Goal: Information Seeking & Learning: Learn about a topic

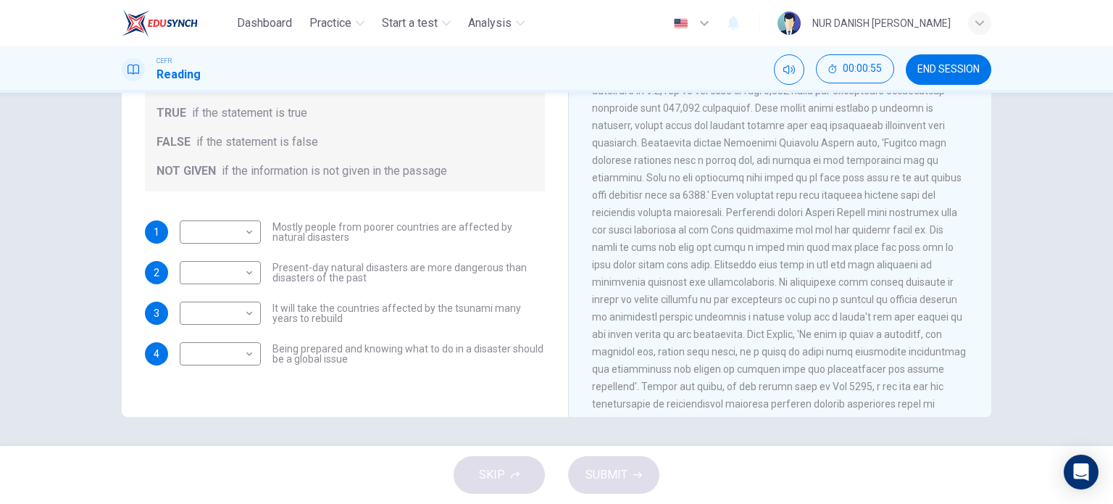
scroll to position [1178, 0]
click at [989, 65] on button "END SESSION" at bounding box center [949, 69] width 86 height 30
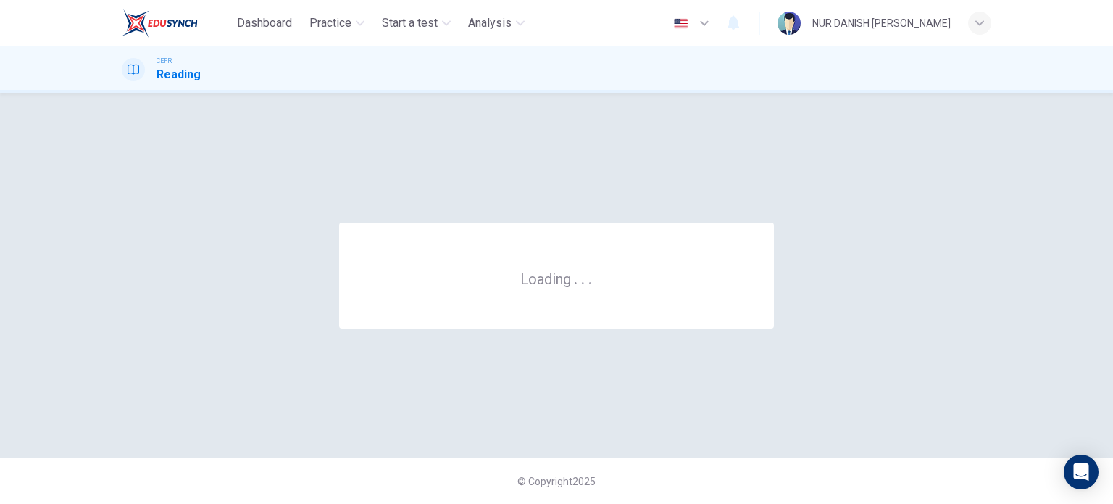
scroll to position [0, 0]
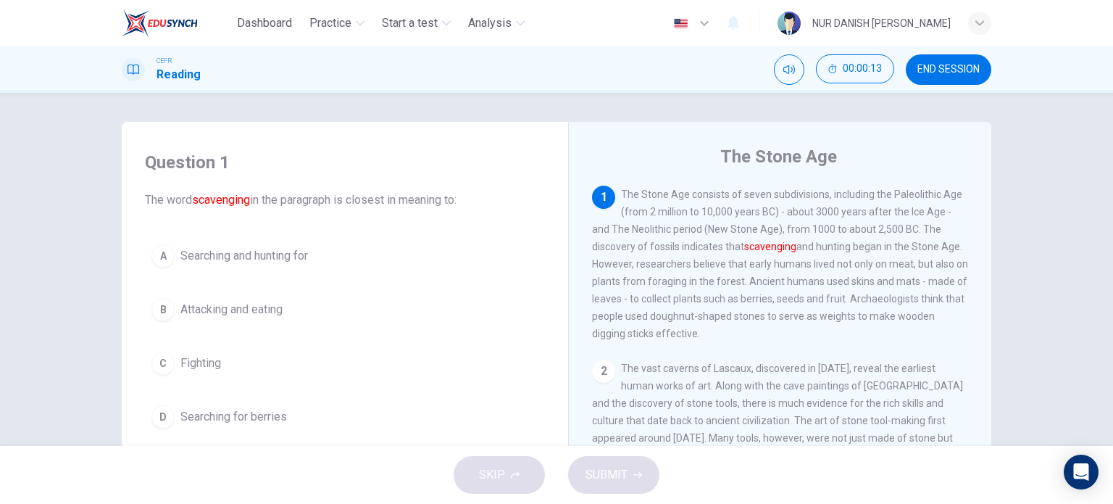
click at [373, 80] on div "CEFR Reading 00:00:13 END SESSION" at bounding box center [557, 69] width 916 height 30
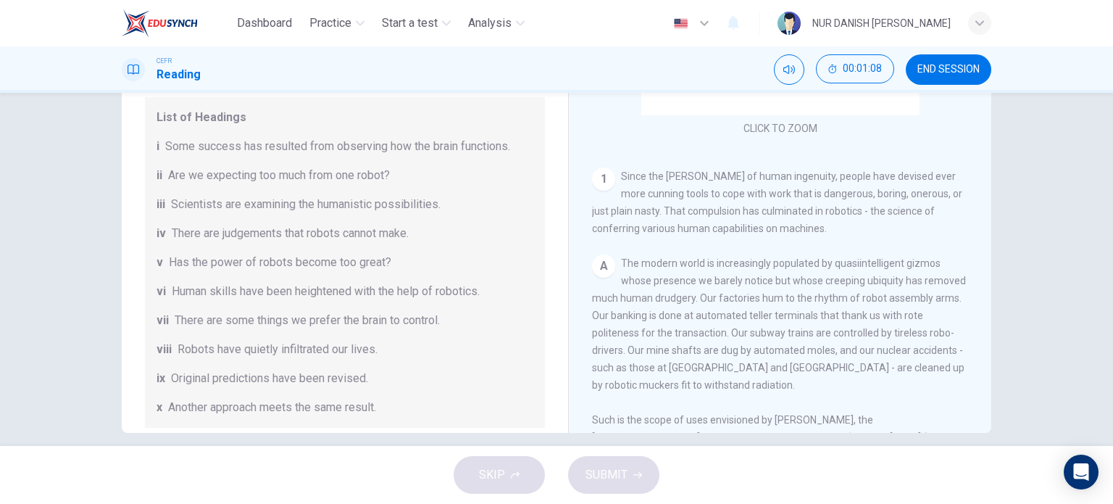
scroll to position [132, 0]
click at [942, 64] on span "END SESSION" at bounding box center [948, 70] width 62 height 12
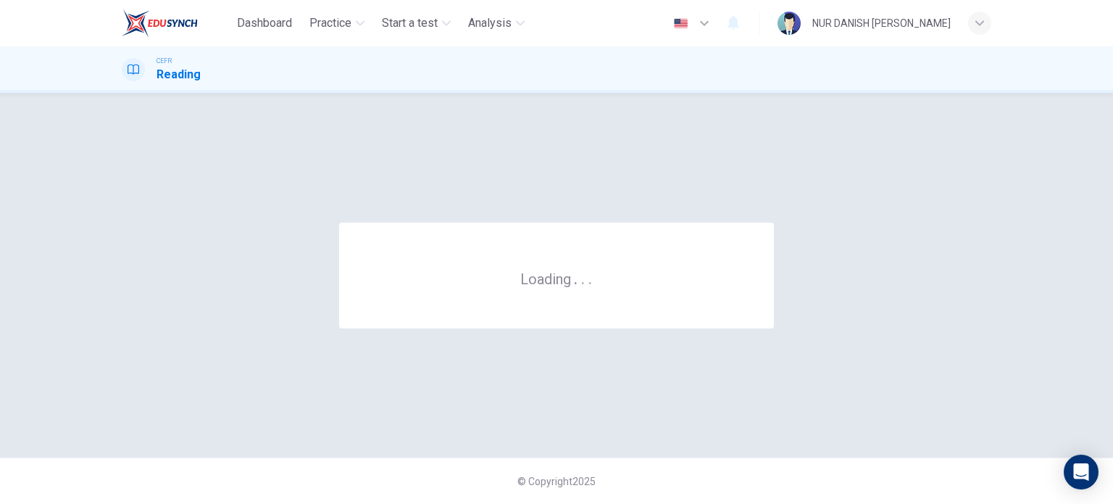
scroll to position [0, 0]
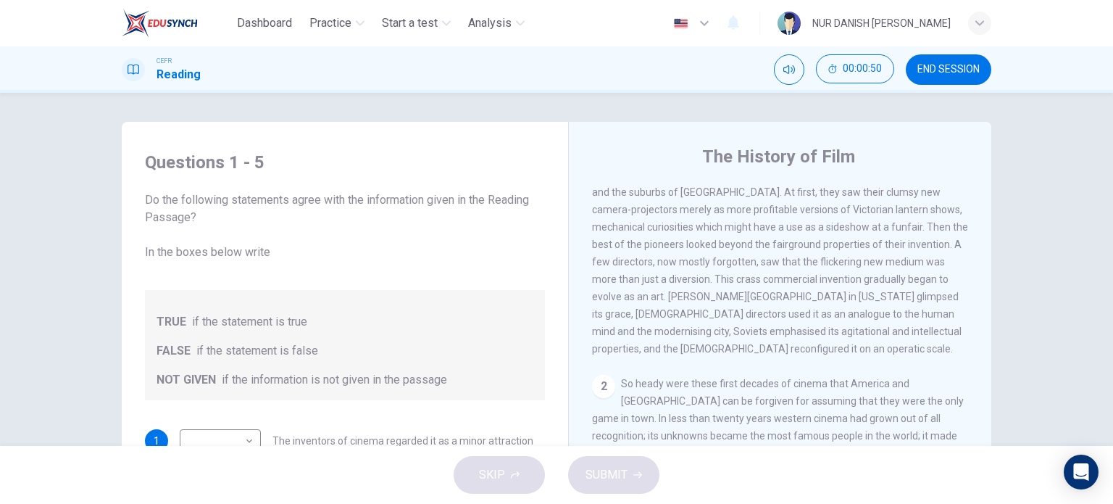
scroll to position [361, 0]
click at [654, 72] on div "CEFR Reading 00:04:05 END SESSION" at bounding box center [557, 69] width 916 height 30
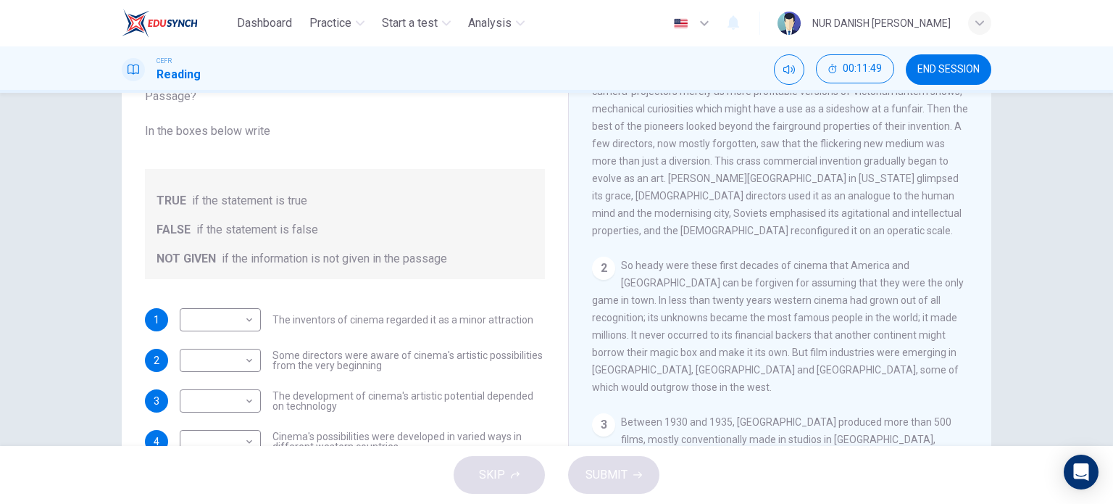
scroll to position [374, 0]
click at [230, 332] on body "Dashboard Practice Start a test Analysis English en ​ NUR DANISH ELLYA BINTI FA…" at bounding box center [556, 252] width 1113 height 504
click at [238, 370] on li "FALSE" at bounding box center [216, 365] width 81 height 23
type input "FALSE"
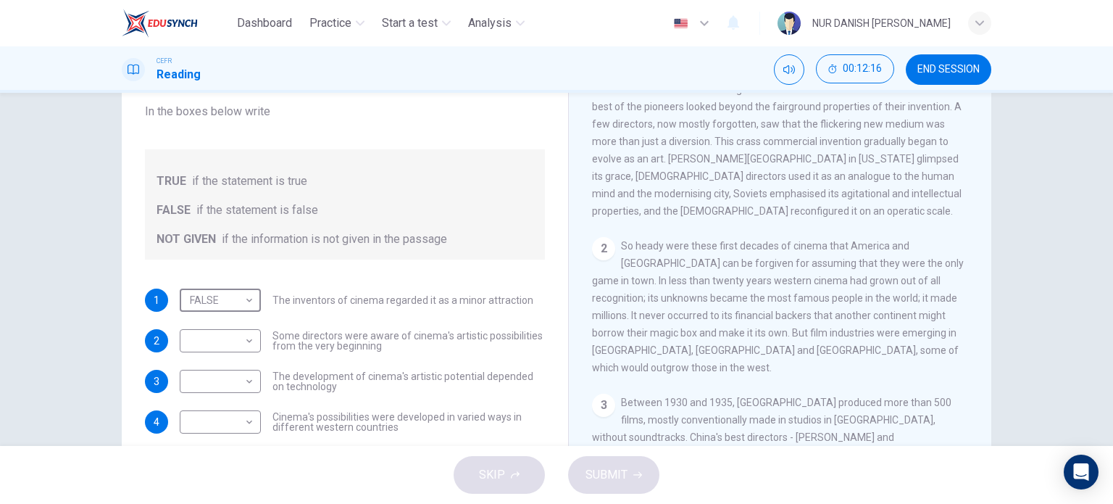
scroll to position [125, 0]
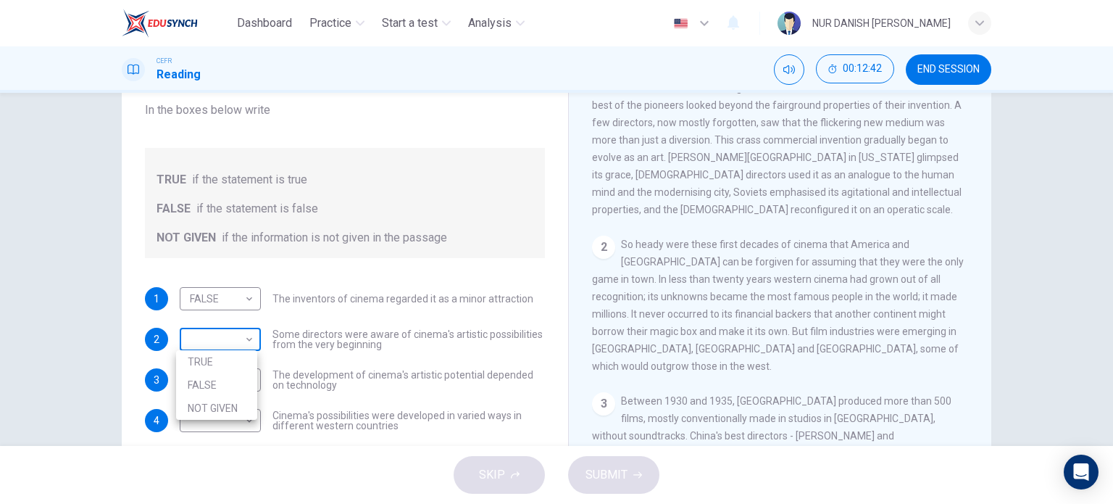
click at [236, 332] on body "Dashboard Practice Start a test Analysis English en ​ NUR DANISH ELLYA BINTI FA…" at bounding box center [556, 252] width 1113 height 504
click at [243, 362] on li "TRUE" at bounding box center [216, 361] width 81 height 23
type input "TRUE"
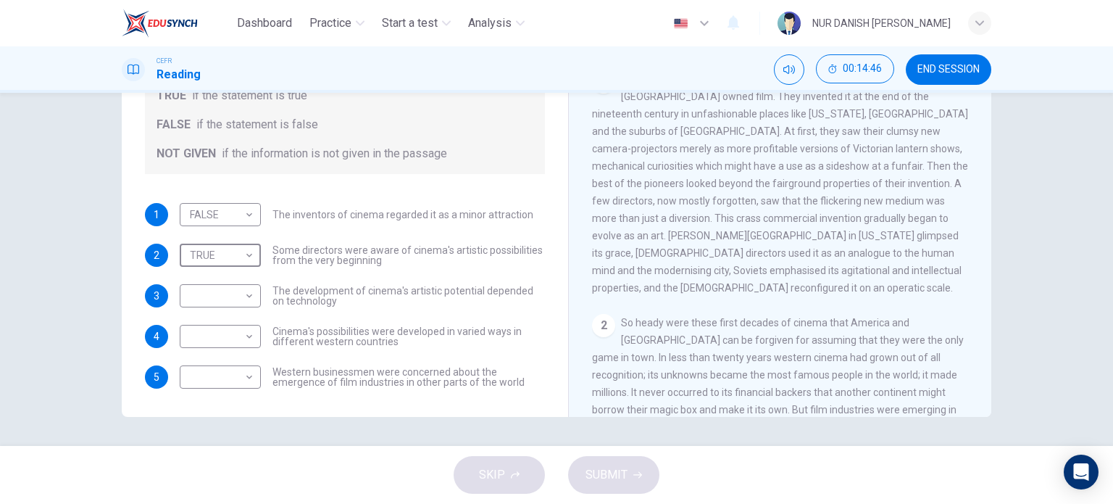
scroll to position [203, 0]
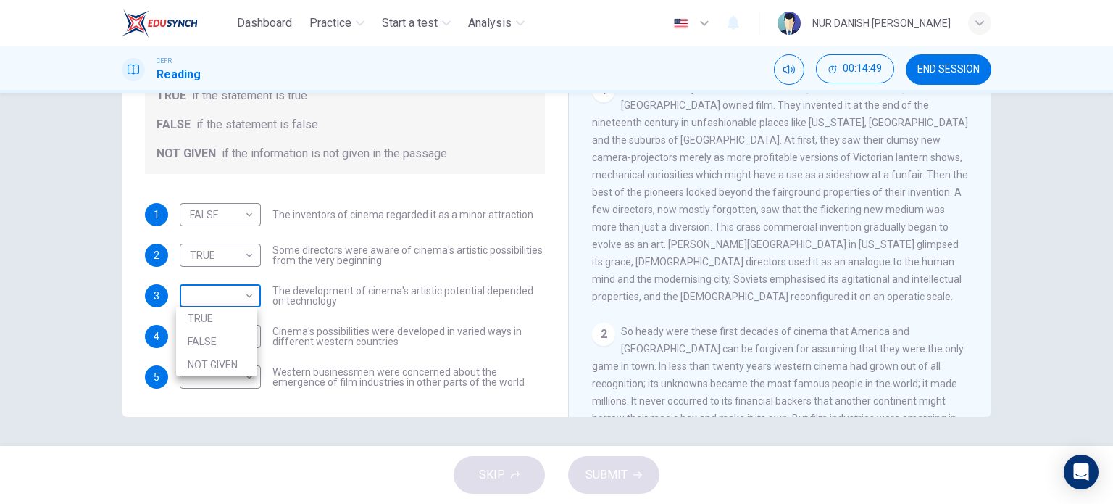
click at [235, 295] on body "Dashboard Practice Start a test Analysis English en ​ NUR DANISH ELLYA BINTI FA…" at bounding box center [556, 252] width 1113 height 504
click at [238, 366] on li "NOT GIVEN" at bounding box center [216, 364] width 81 height 23
type input "NOT GIVEN"
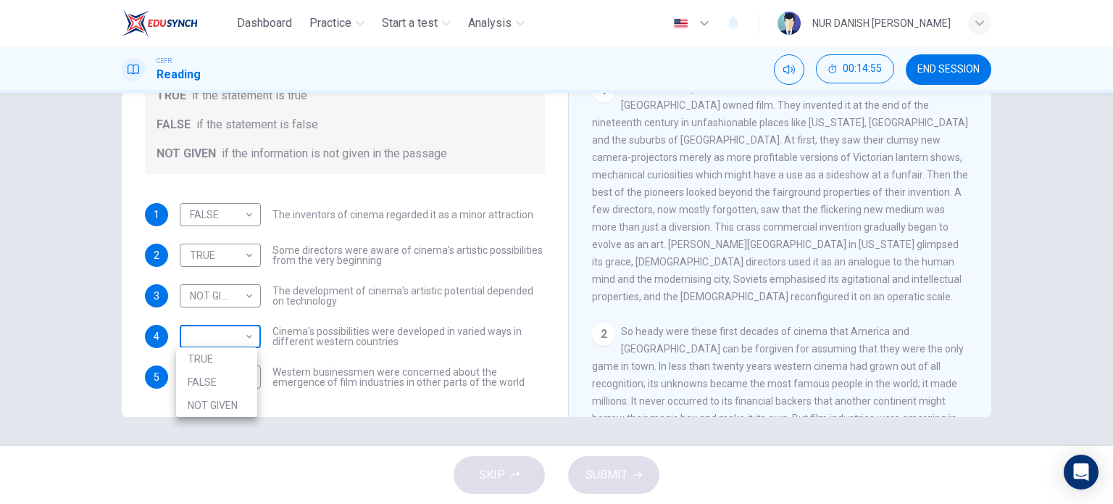
click at [243, 344] on body "Dashboard Practice Start a test Analysis English en ​ NUR DANISH ELLYA BINTI FA…" at bounding box center [556, 252] width 1113 height 504
click at [243, 356] on li "TRUE" at bounding box center [216, 358] width 81 height 23
type input "TRUE"
click at [258, 378] on div "​ ​ Western businessmen were concerned about the emergence of film industries i…" at bounding box center [362, 376] width 365 height 23
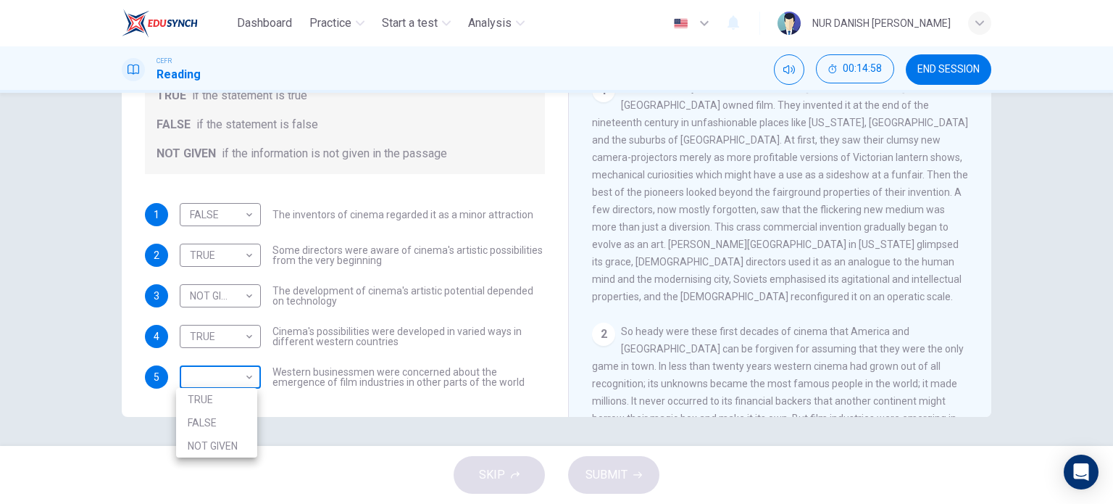
click at [251, 378] on body "Dashboard Practice Start a test Analysis English en ​ NUR DANISH ELLYA BINTI FA…" at bounding box center [556, 252] width 1113 height 504
click at [242, 399] on li "TRUE" at bounding box center [216, 399] width 81 height 23
type input "TRUE"
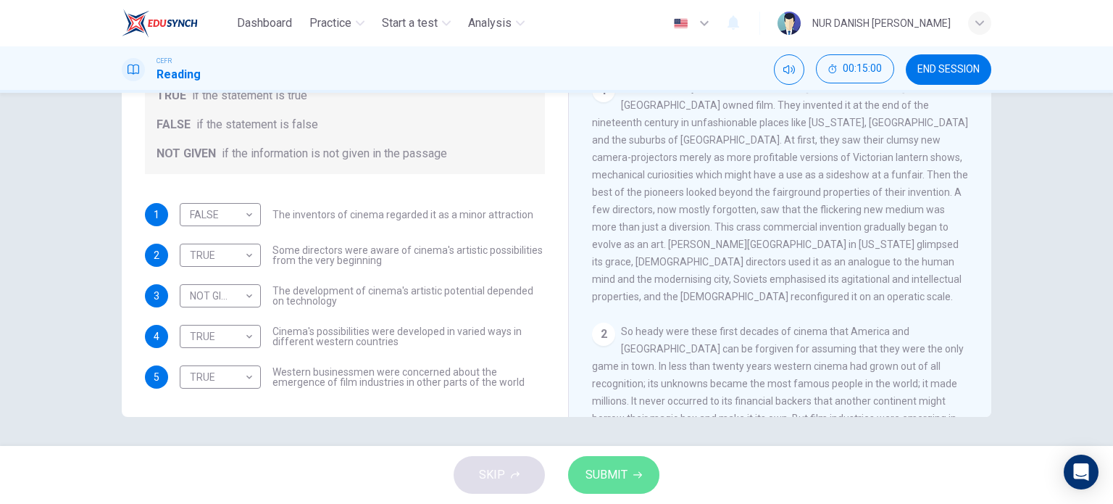
click at [604, 465] on span "SUBMIT" at bounding box center [606, 474] width 42 height 20
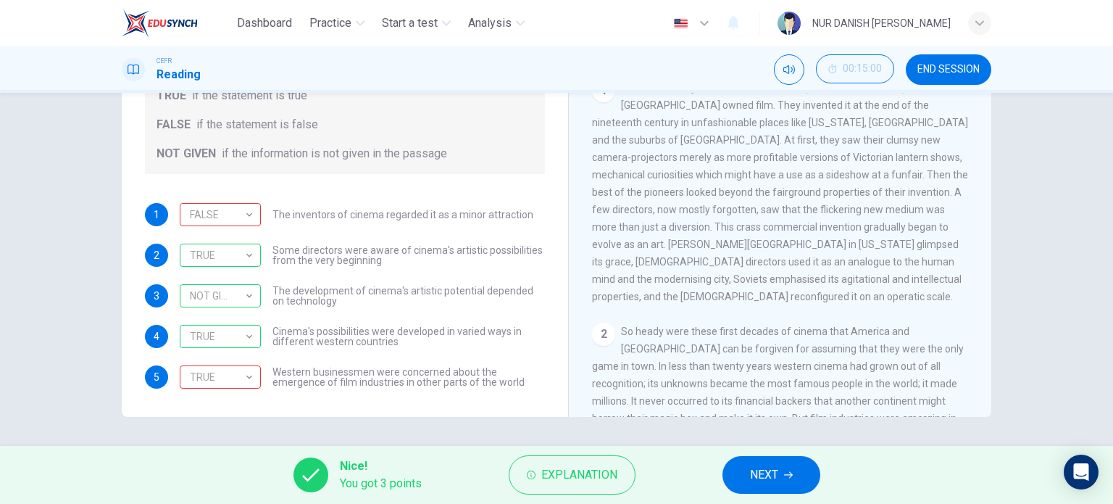
scroll to position [0, 0]
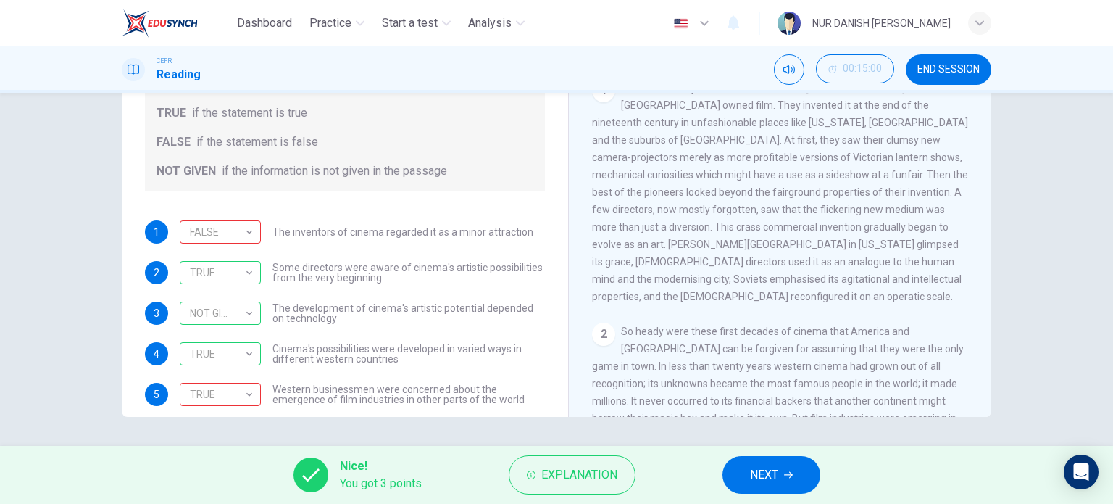
click at [780, 485] on button "NEXT" at bounding box center [771, 475] width 98 height 38
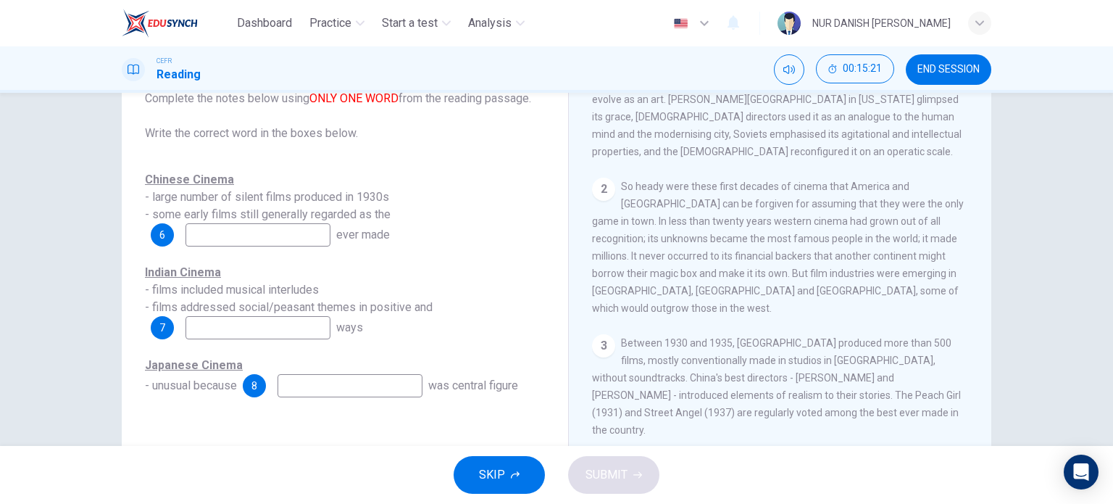
scroll to position [455, 0]
click at [290, 241] on input at bounding box center [258, 234] width 145 height 23
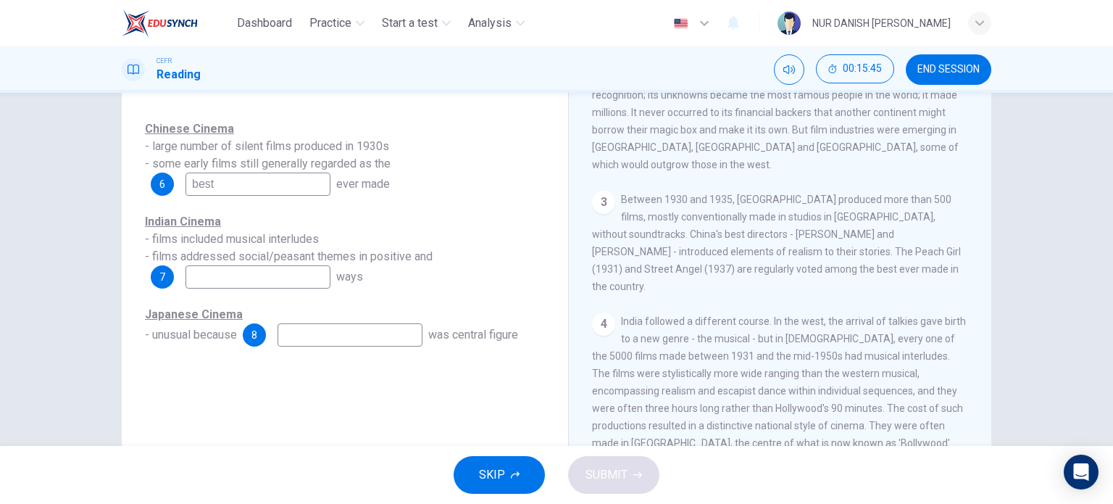
scroll to position [642, 0]
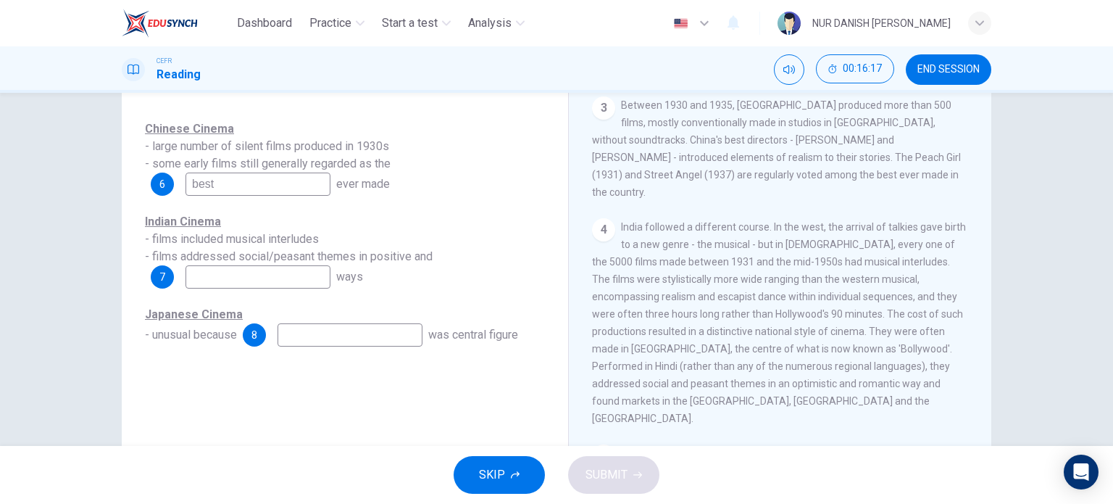
type input "best"
click at [270, 278] on input at bounding box center [258, 276] width 145 height 23
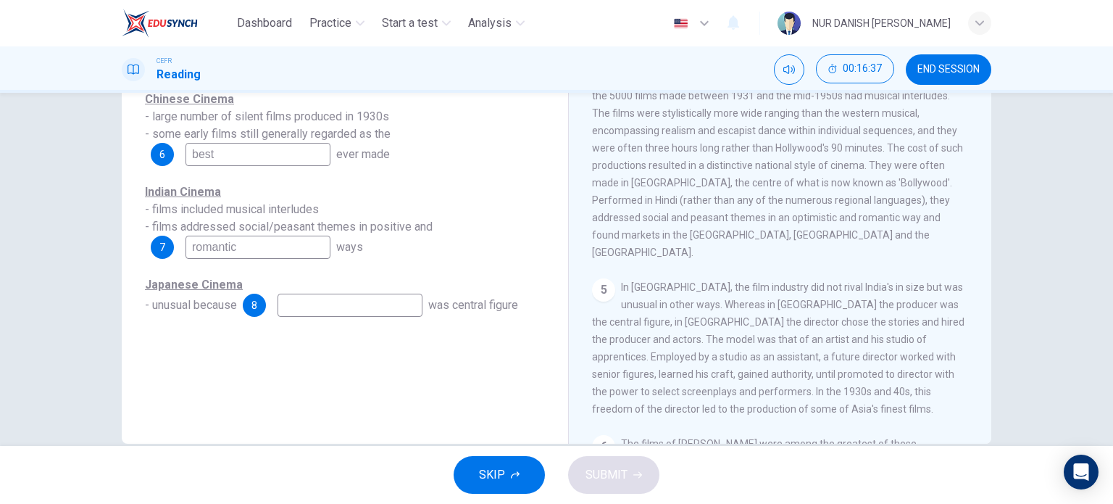
scroll to position [779, 0]
type input "romantic"
click at [375, 301] on input at bounding box center [350, 304] width 145 height 23
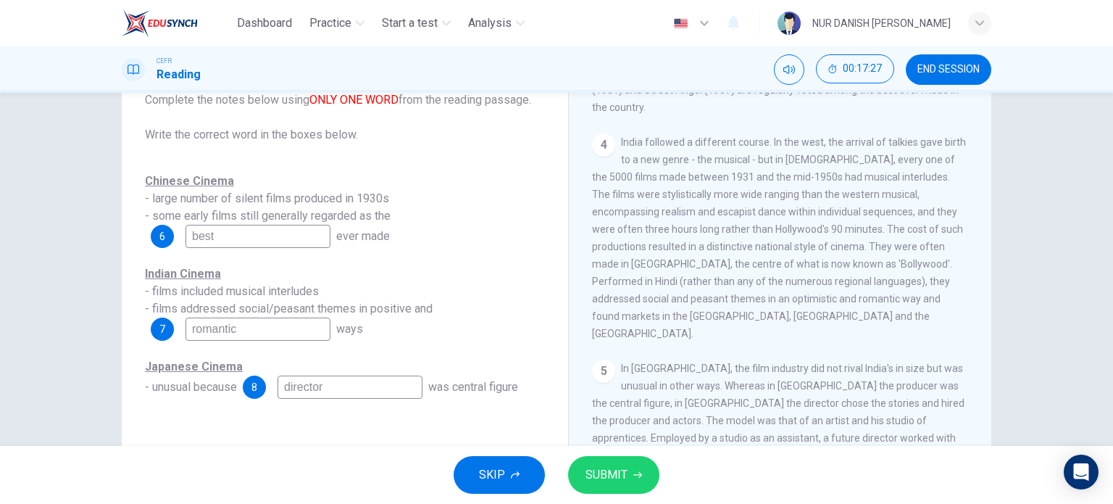
scroll to position [101, 0]
type input "director"
click at [635, 477] on icon "button" at bounding box center [637, 474] width 9 height 9
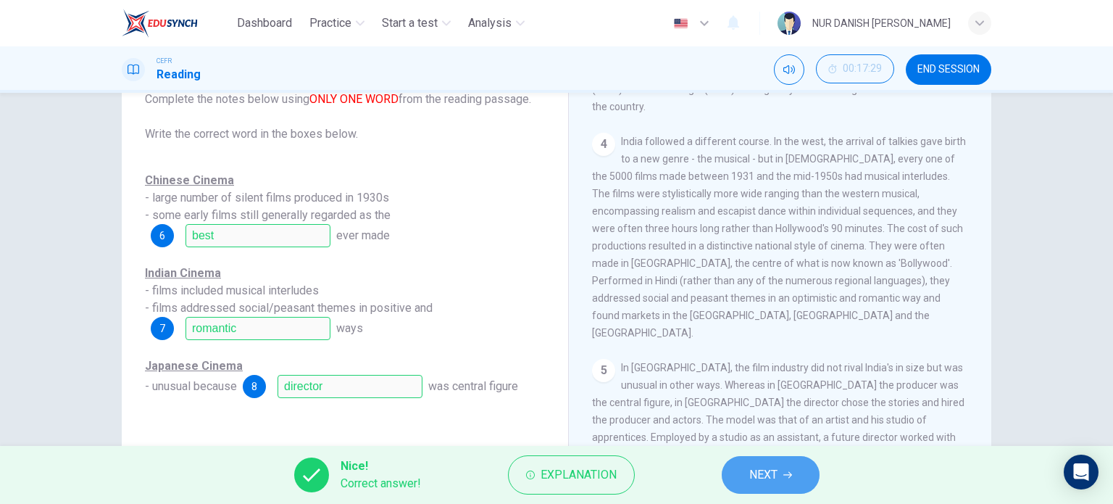
click at [793, 483] on button "NEXT" at bounding box center [771, 475] width 98 height 38
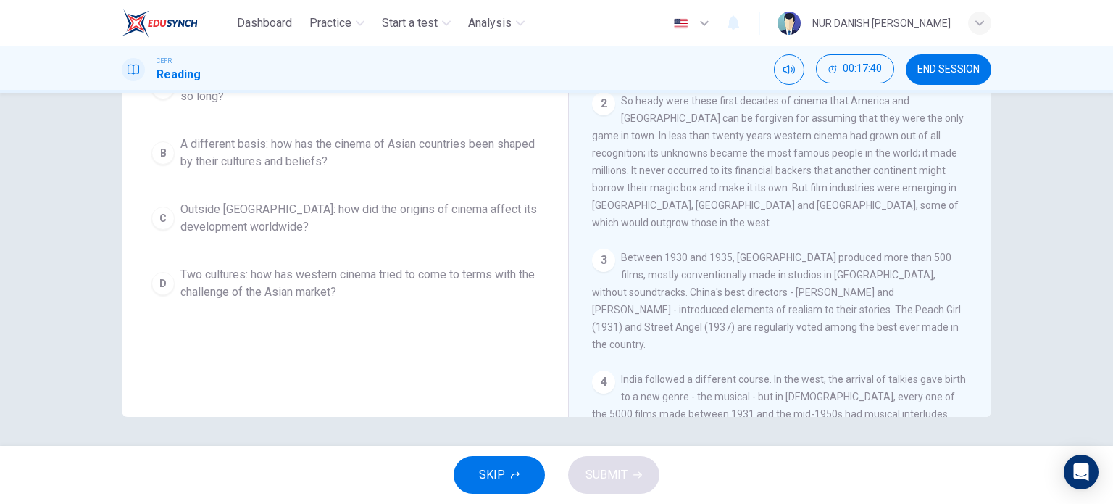
scroll to position [135, 0]
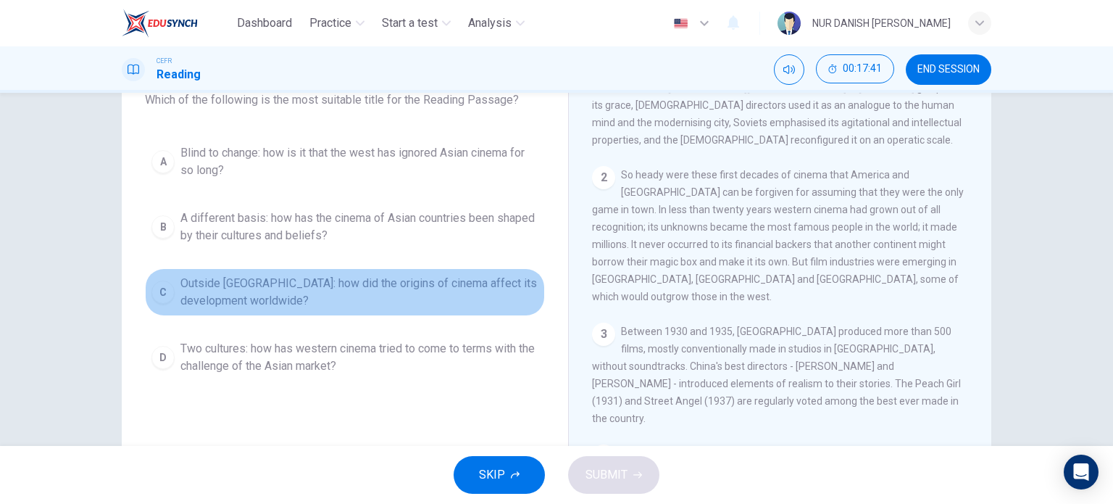
click at [161, 280] on div "C" at bounding box center [162, 291] width 23 height 23
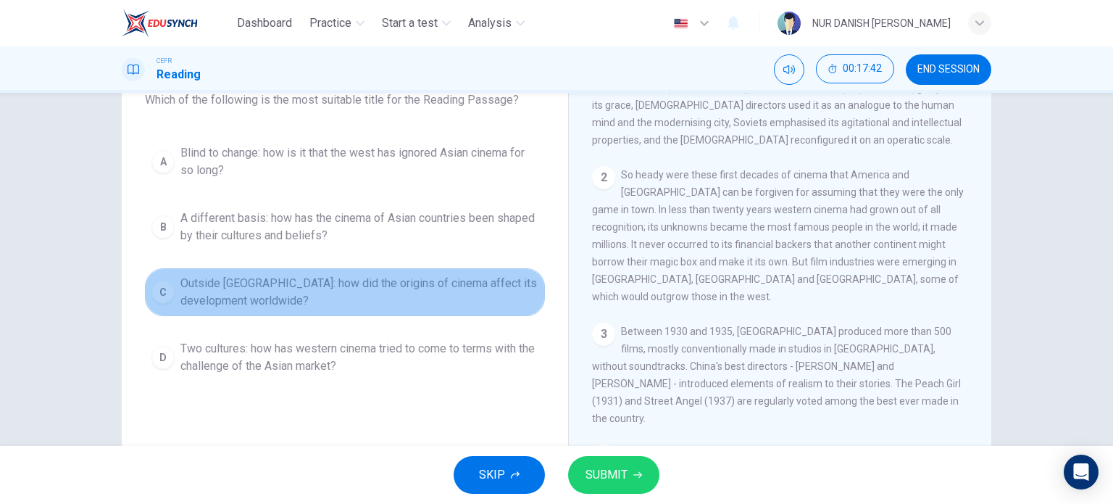
click at [151, 294] on div "C" at bounding box center [162, 291] width 23 height 23
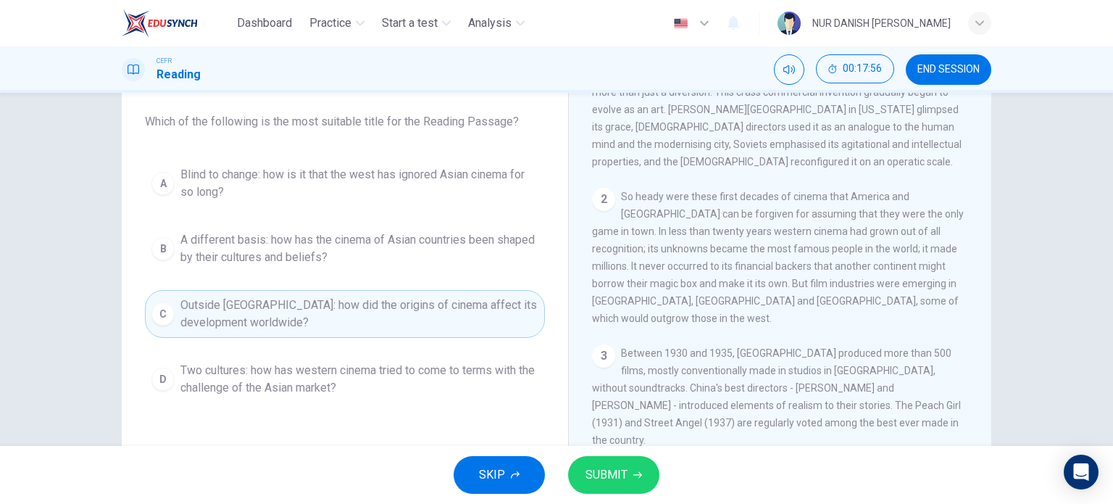
scroll to position [145, 0]
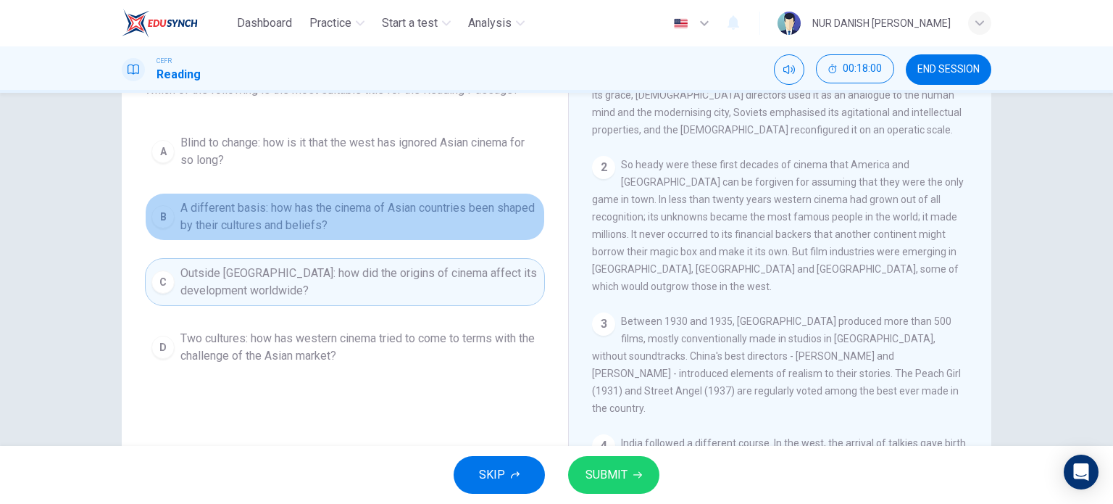
click at [299, 194] on button "B A different basis: how has the cinema of Asian countries been shaped by their…" at bounding box center [345, 217] width 400 height 48
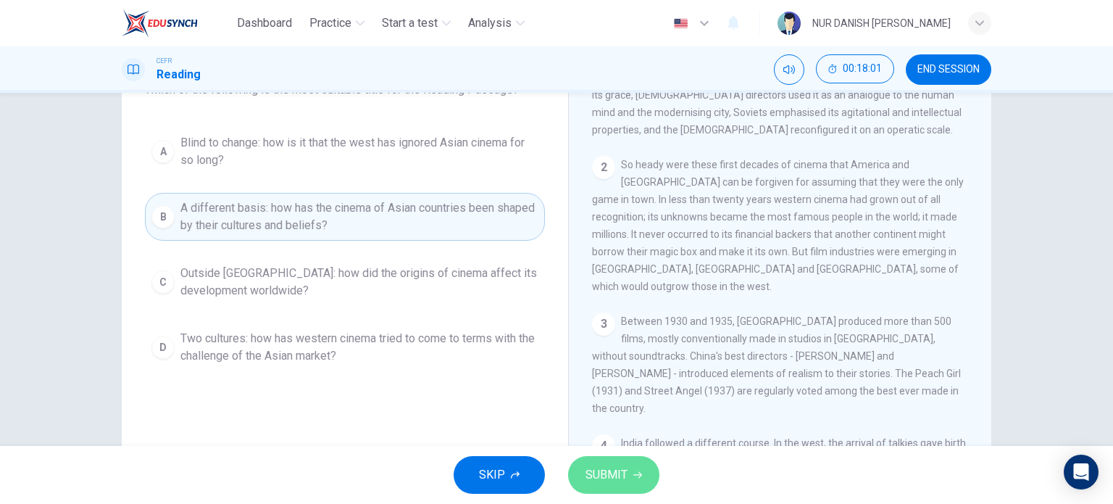
click at [622, 480] on span "SUBMIT" at bounding box center [606, 474] width 42 height 20
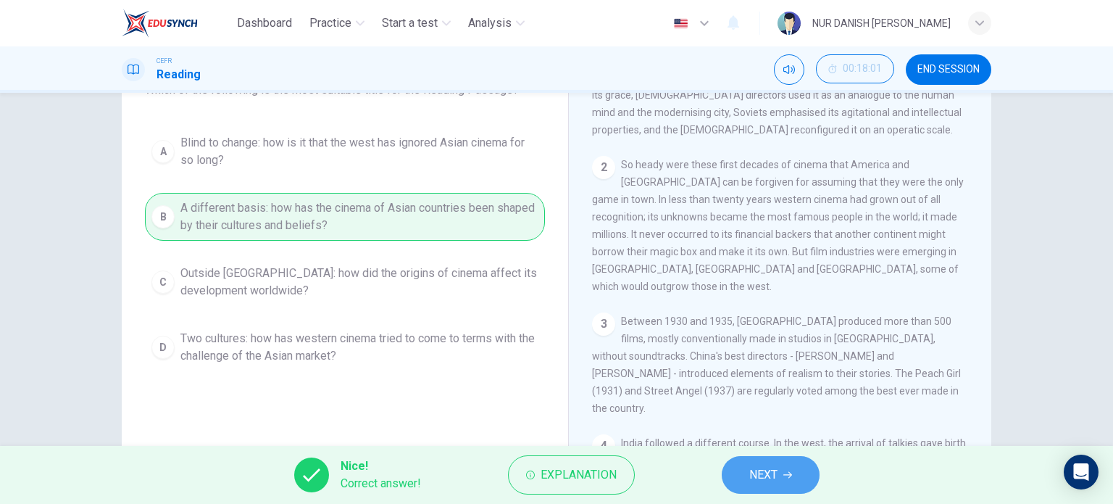
click at [772, 469] on span "NEXT" at bounding box center [763, 474] width 28 height 20
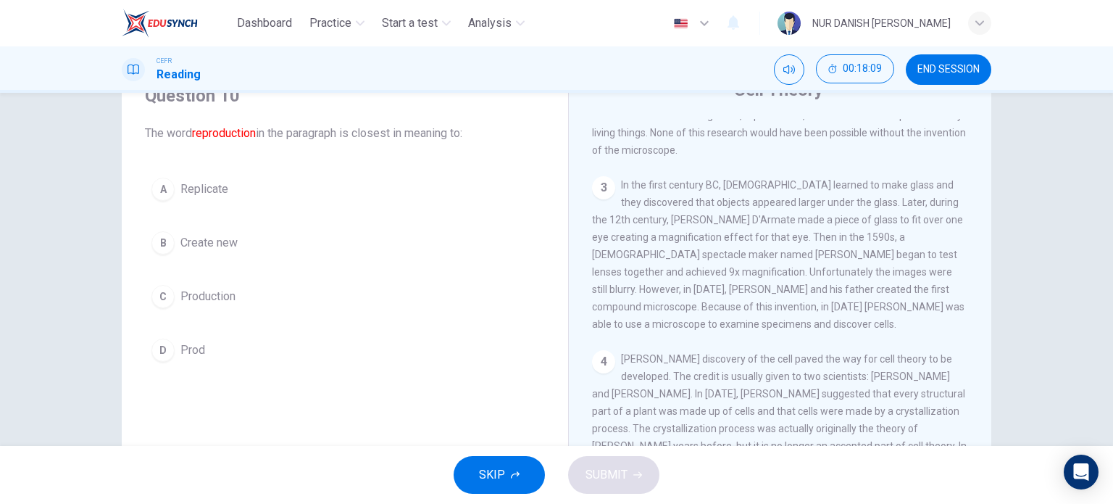
scroll to position [69, 0]
click at [935, 67] on span "END SESSION" at bounding box center [948, 70] width 62 height 12
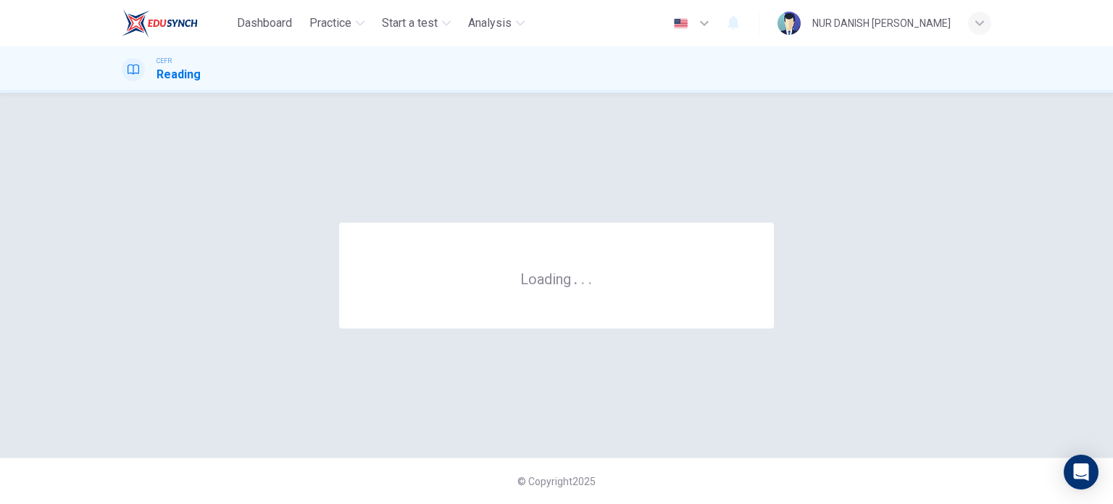
scroll to position [0, 0]
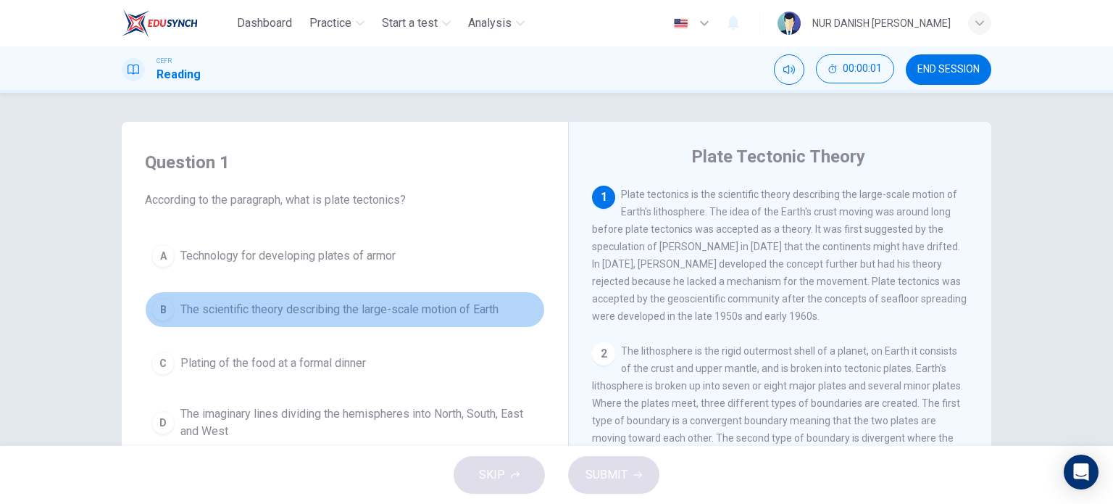
click at [498, 318] on button "B The scientific theory describing the large-scale motion of Earth" at bounding box center [345, 309] width 400 height 36
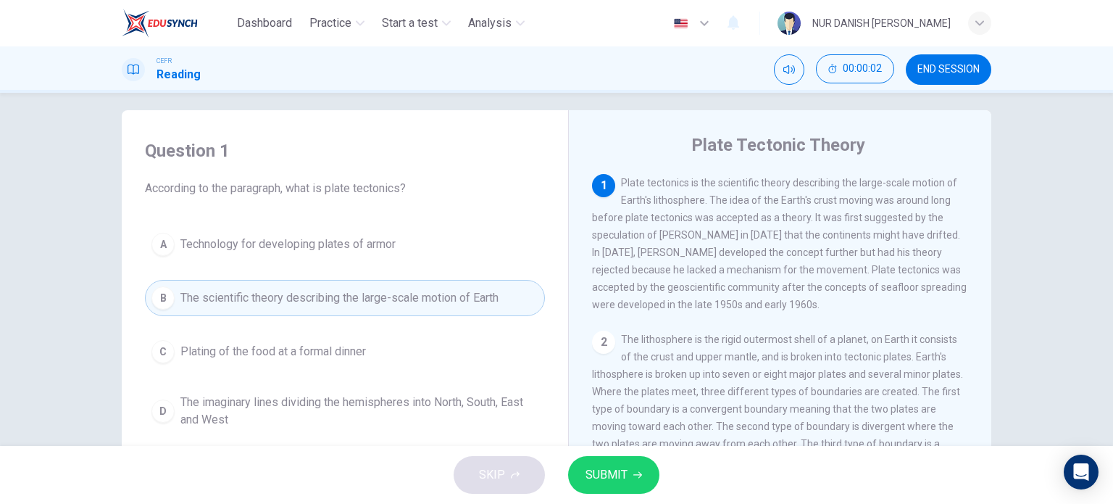
scroll to position [14, 0]
click at [963, 65] on span "END SESSION" at bounding box center [948, 70] width 62 height 12
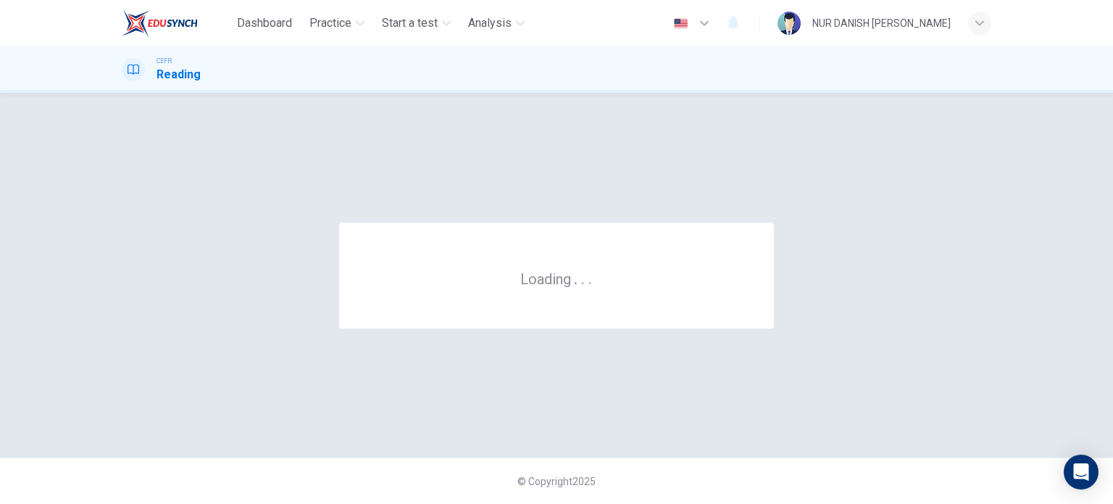
scroll to position [0, 0]
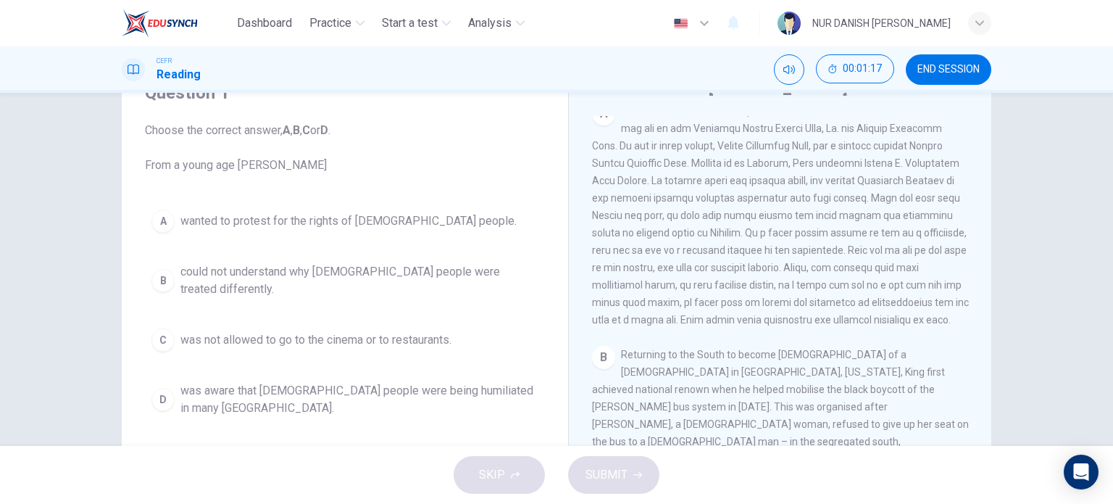
scroll to position [319, 0]
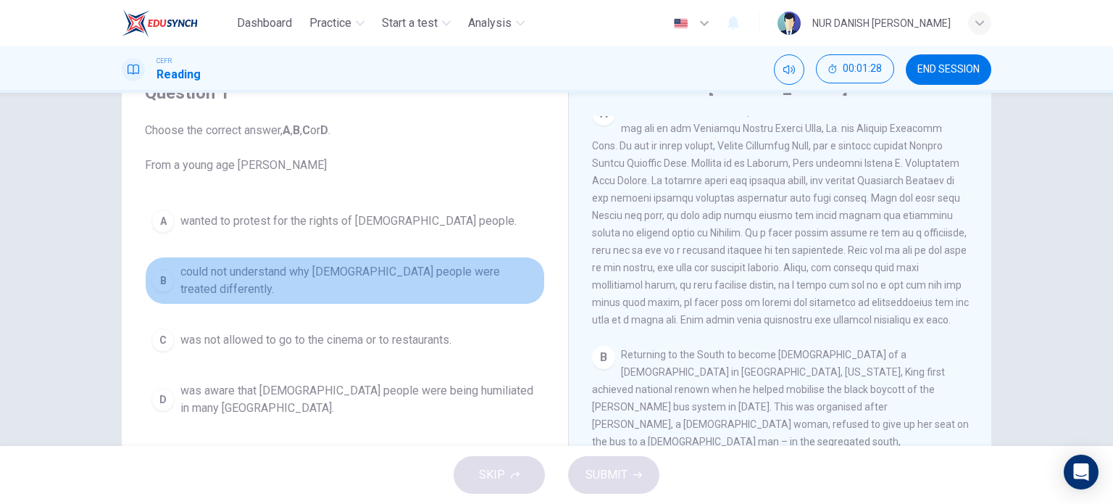
click at [280, 285] on button "B could not understand why [DEMOGRAPHIC_DATA] people were treated differently." at bounding box center [345, 281] width 400 height 48
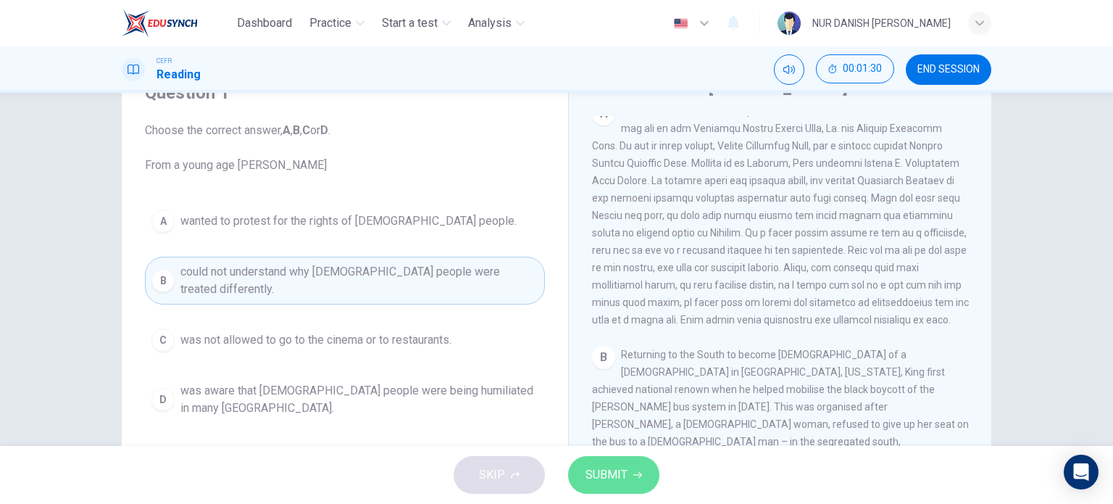
click at [620, 483] on span "SUBMIT" at bounding box center [606, 474] width 42 height 20
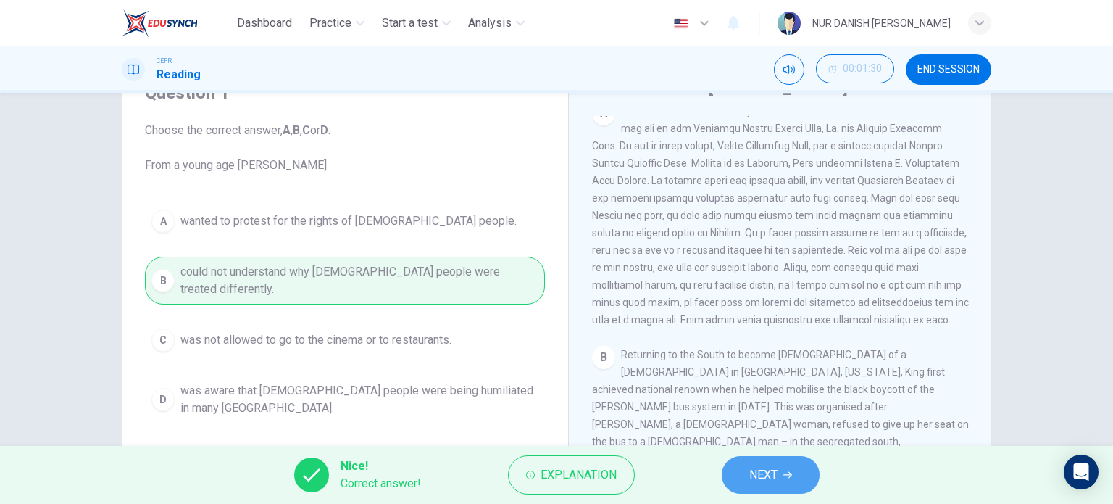
click at [759, 484] on span "NEXT" at bounding box center [763, 474] width 28 height 20
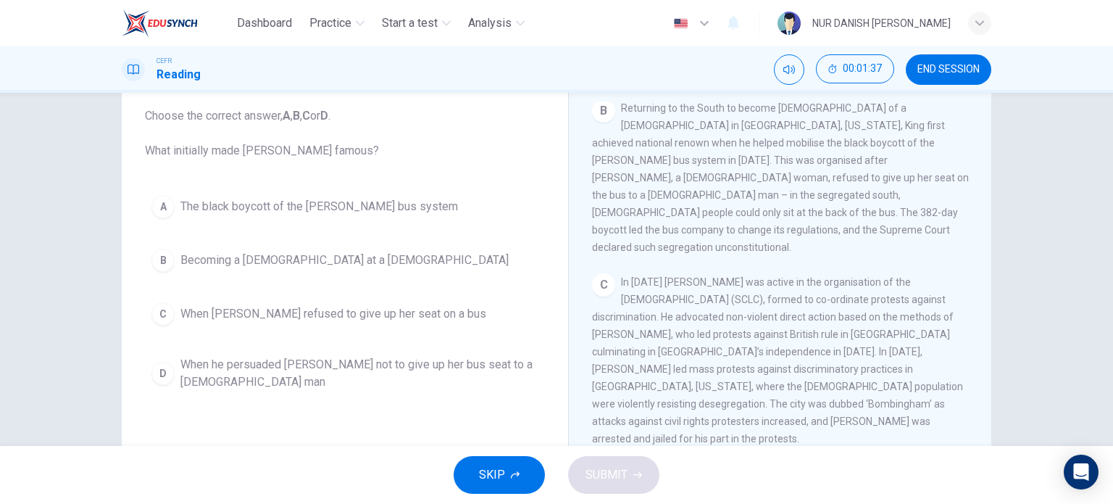
scroll to position [451, 0]
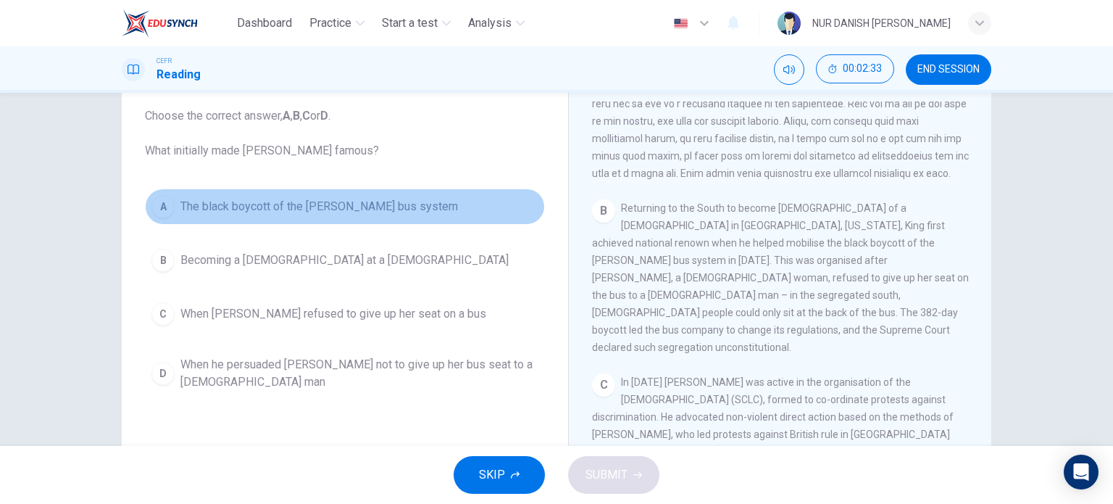
click at [267, 193] on button "A The black boycott of the [PERSON_NAME] bus system" at bounding box center [345, 206] width 400 height 36
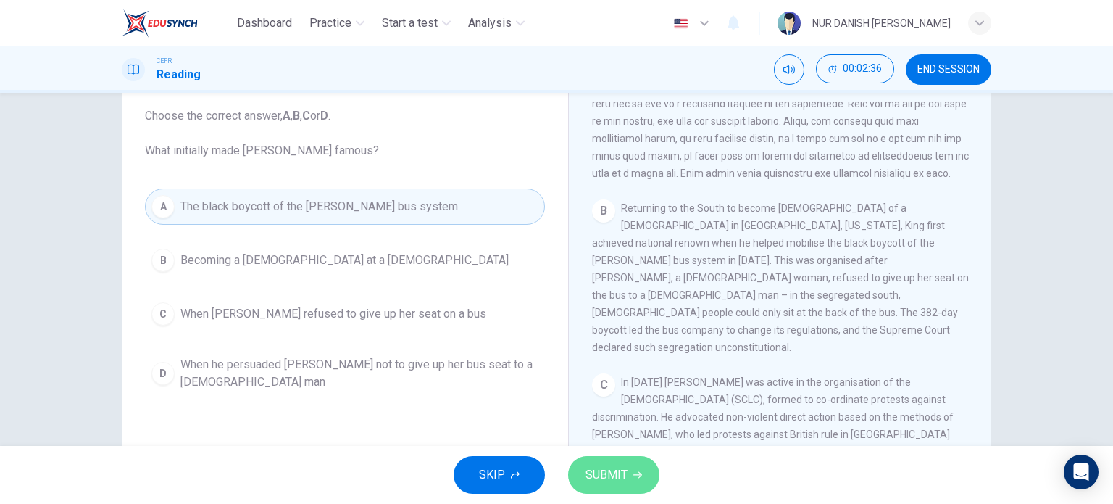
click at [607, 462] on button "SUBMIT" at bounding box center [613, 475] width 91 height 38
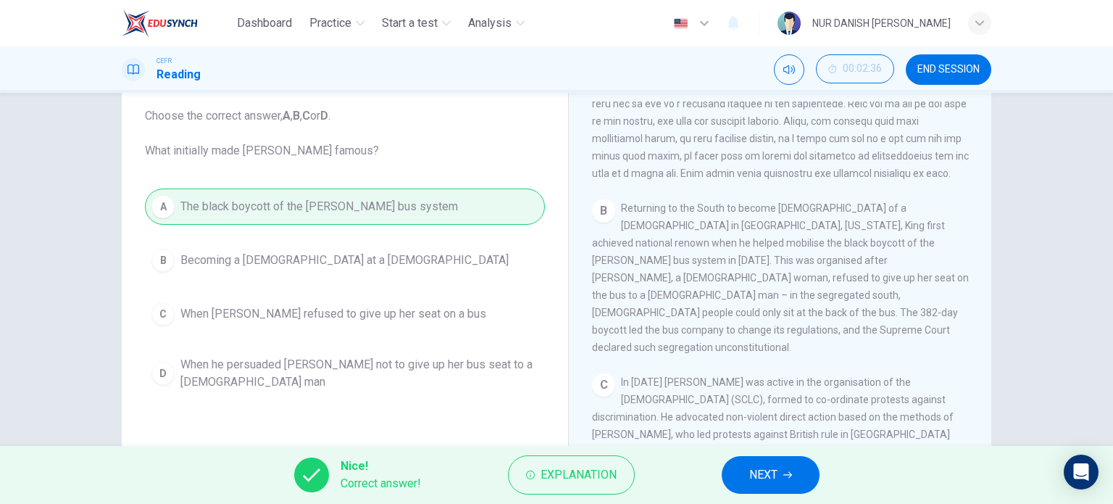
click at [791, 470] on icon "button" at bounding box center [787, 474] width 9 height 9
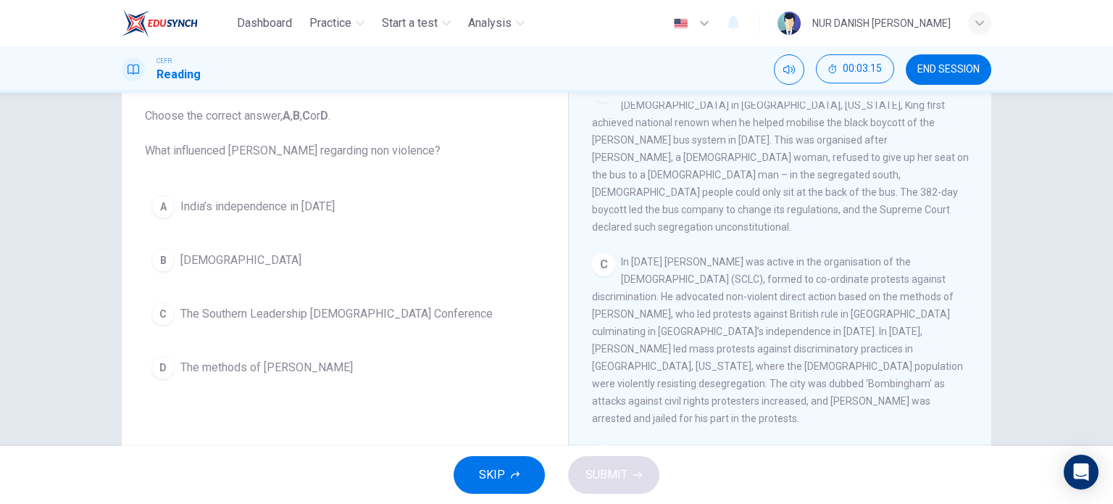
scroll to position [574, 0]
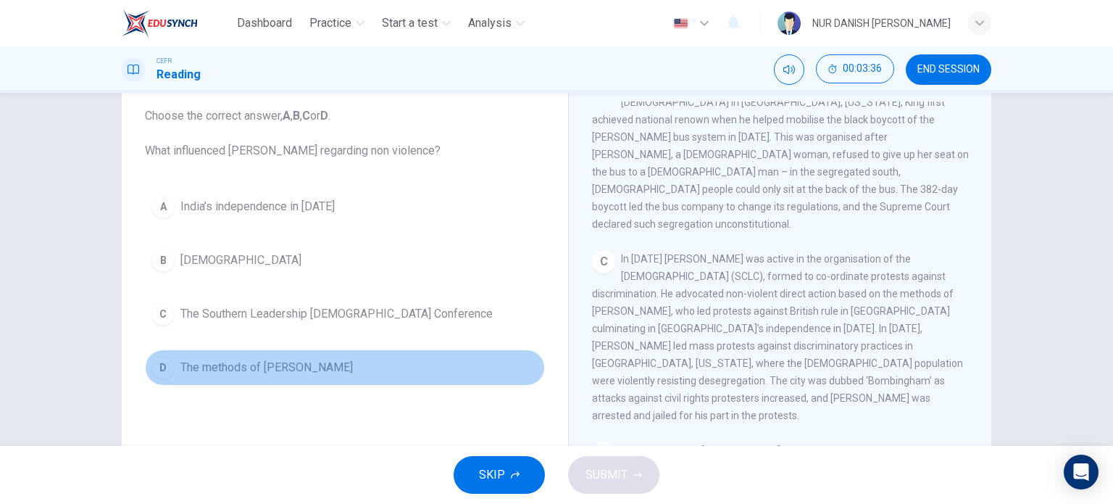
click at [212, 372] on span "The methods of [PERSON_NAME]" at bounding box center [266, 367] width 172 height 17
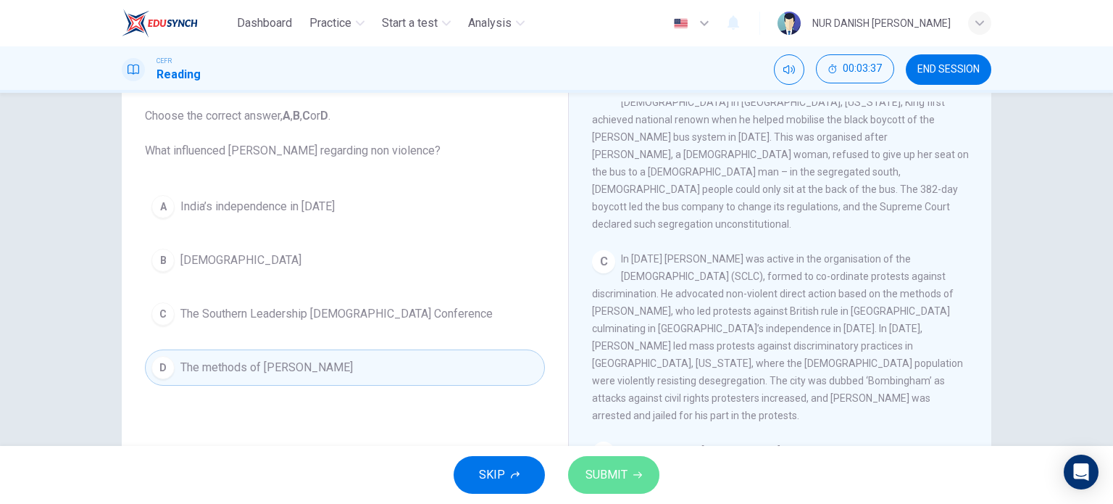
click at [603, 486] on button "SUBMIT" at bounding box center [613, 475] width 91 height 38
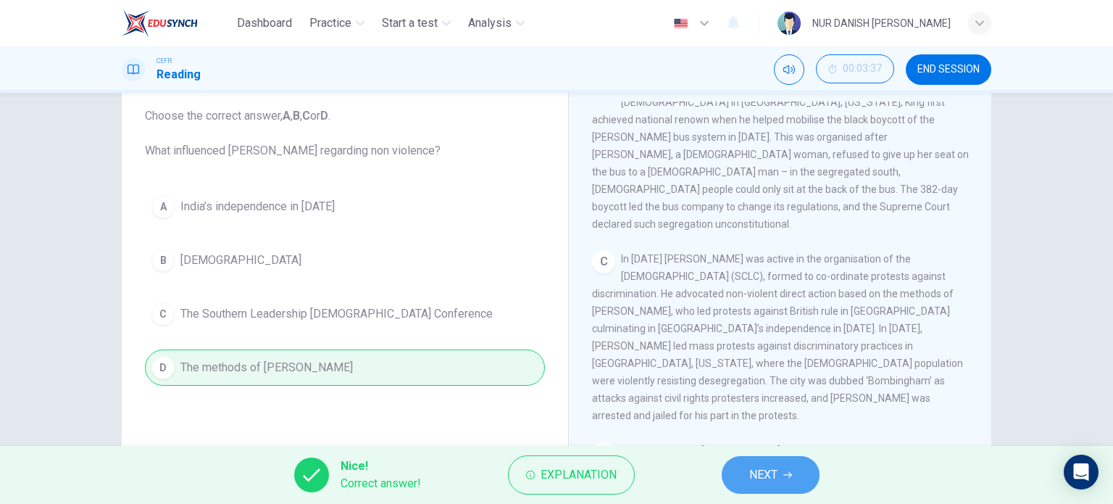
click at [778, 480] on button "NEXT" at bounding box center [771, 475] width 98 height 38
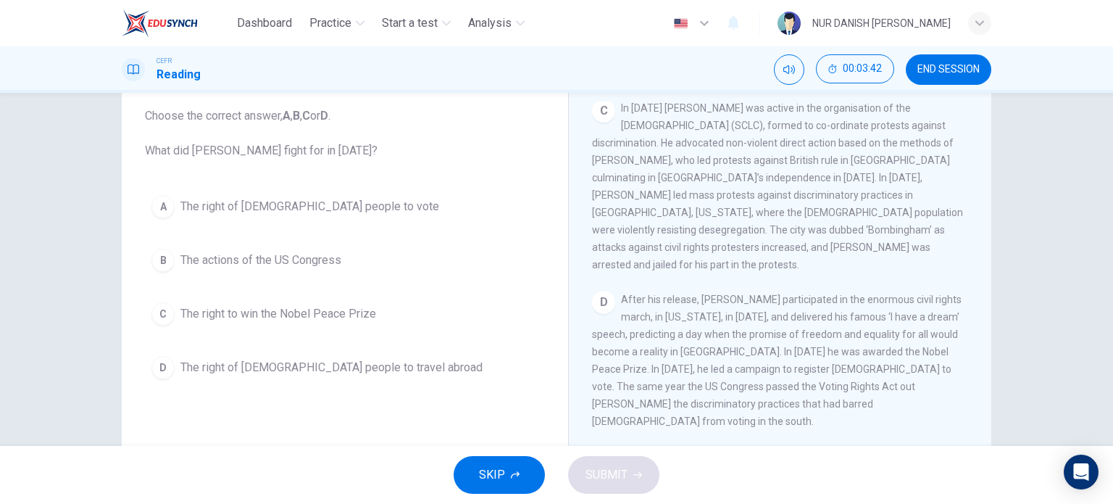
scroll to position [727, 0]
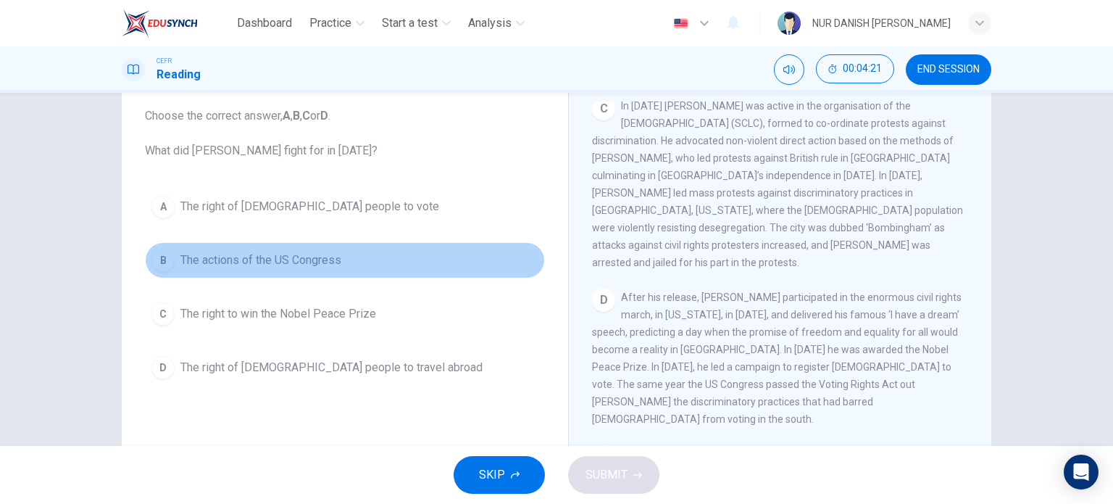
click at [223, 262] on span "The actions of the US Congress" at bounding box center [260, 259] width 161 height 17
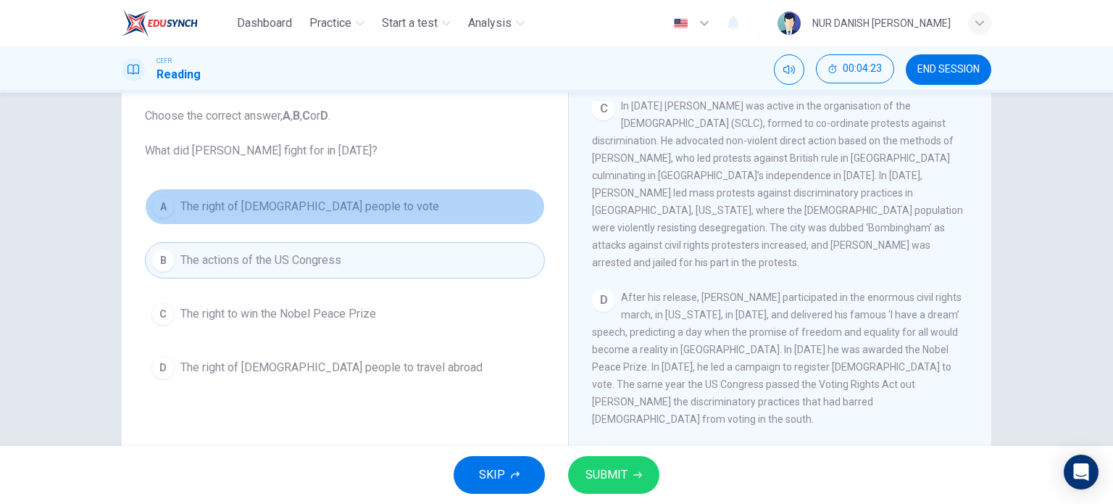
click at [233, 211] on span "The right of [DEMOGRAPHIC_DATA] people to vote" at bounding box center [309, 206] width 259 height 17
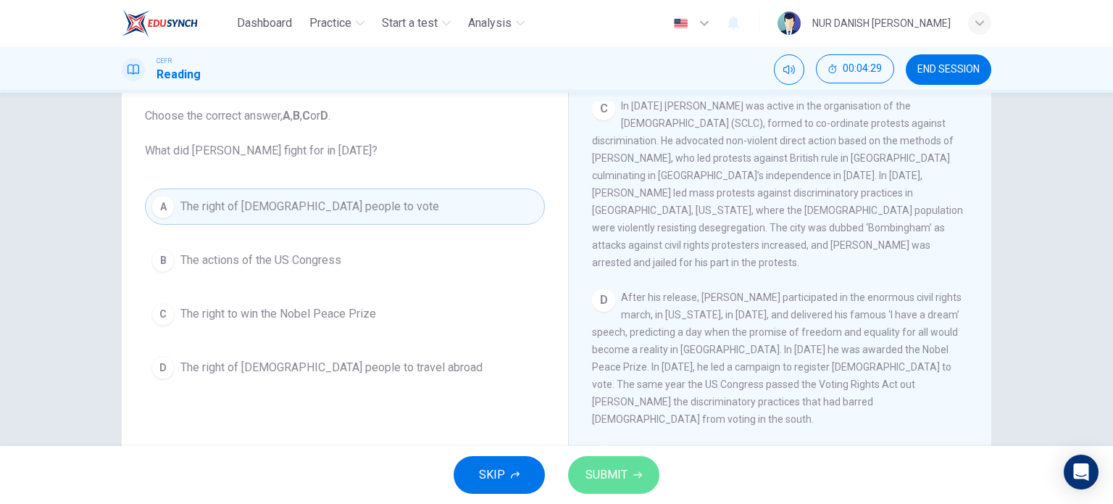
click at [588, 481] on span "SUBMIT" at bounding box center [606, 474] width 42 height 20
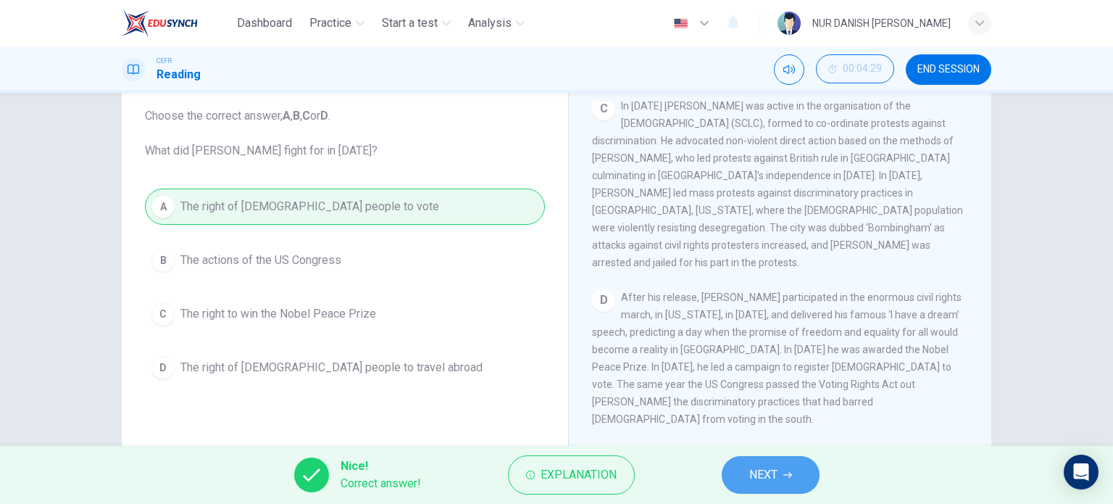
click at [797, 479] on button "NEXT" at bounding box center [771, 475] width 98 height 38
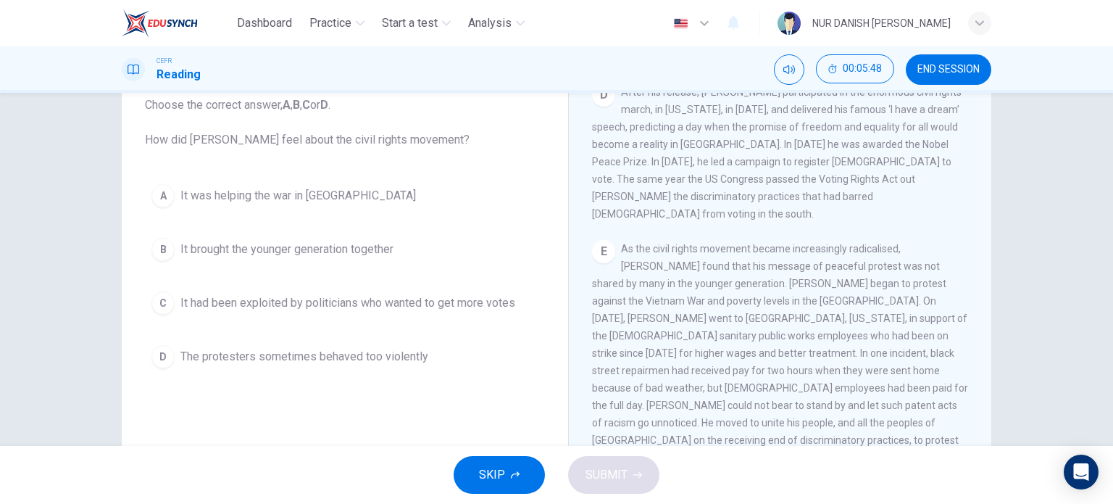
scroll to position [99, 0]
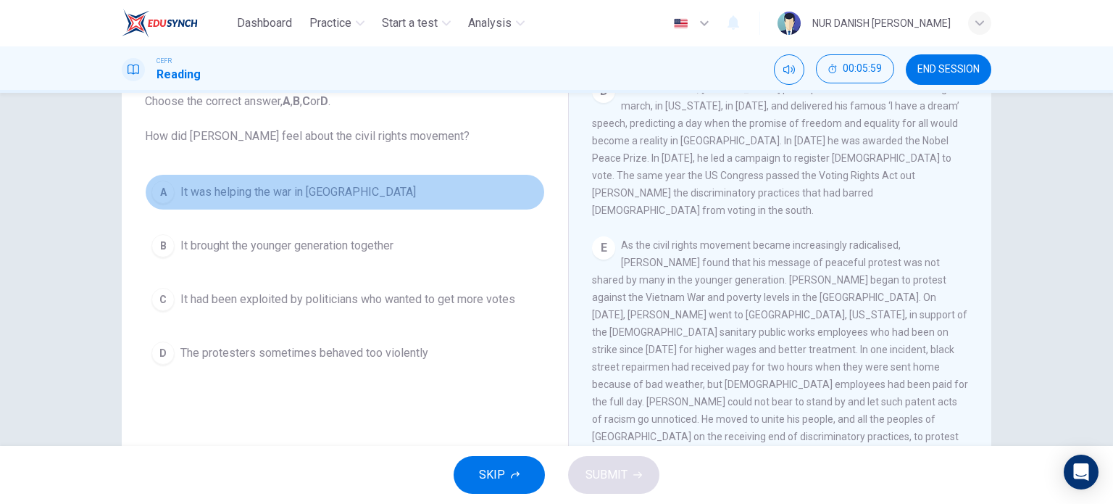
click at [293, 174] on button "A It was helping the war in [GEOGRAPHIC_DATA]" at bounding box center [345, 192] width 400 height 36
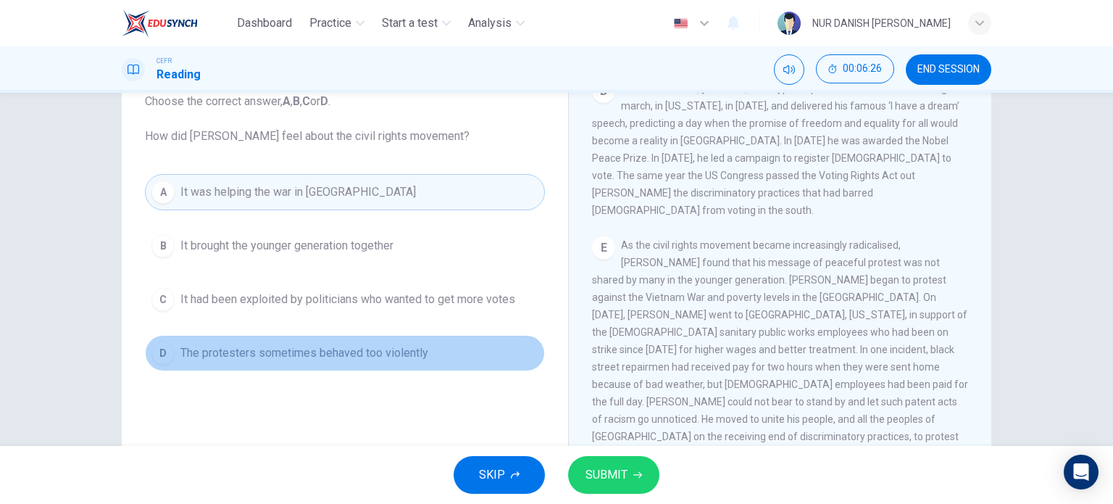
click at [299, 344] on span "The protesters sometimes behaved too violently" at bounding box center [304, 352] width 248 height 17
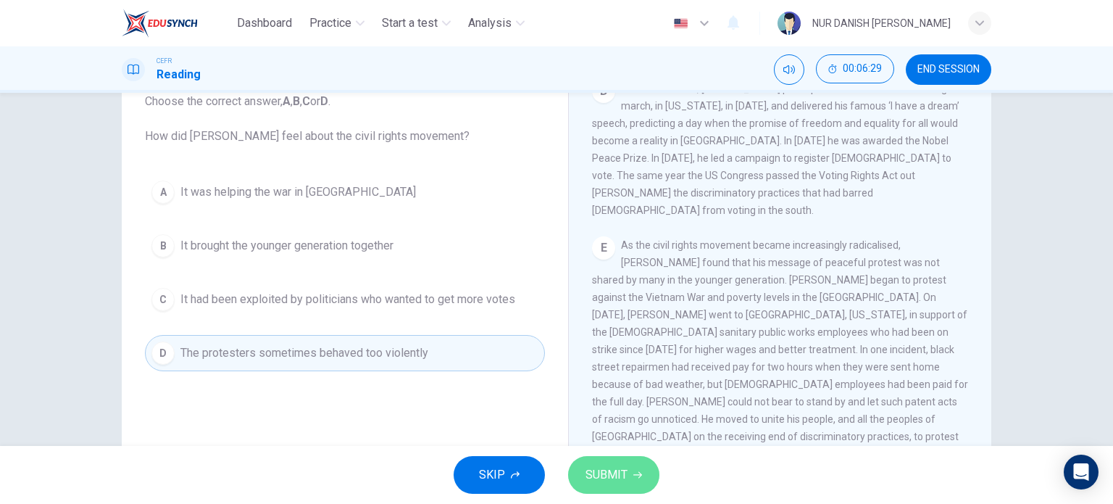
click at [599, 469] on span "SUBMIT" at bounding box center [606, 474] width 42 height 20
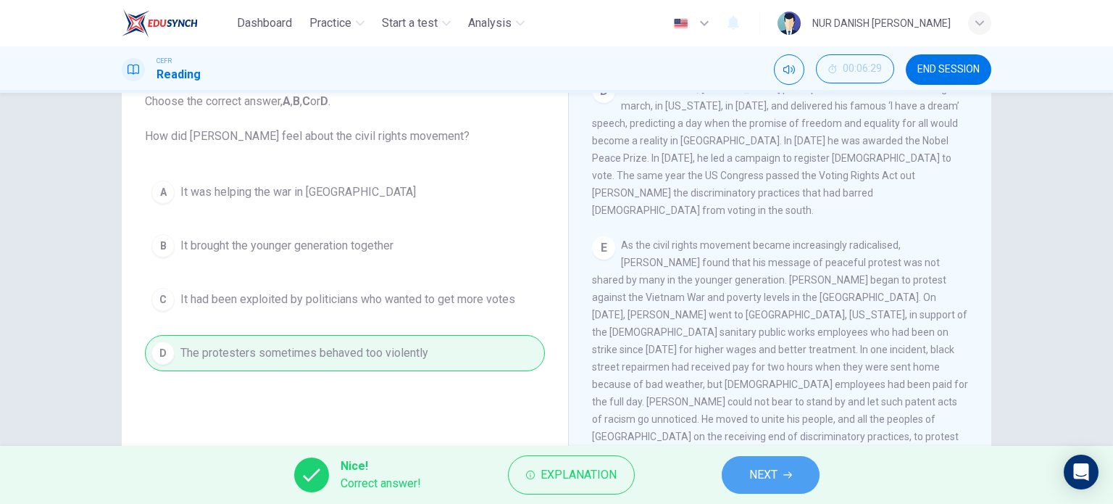
click at [751, 467] on span "NEXT" at bounding box center [763, 474] width 28 height 20
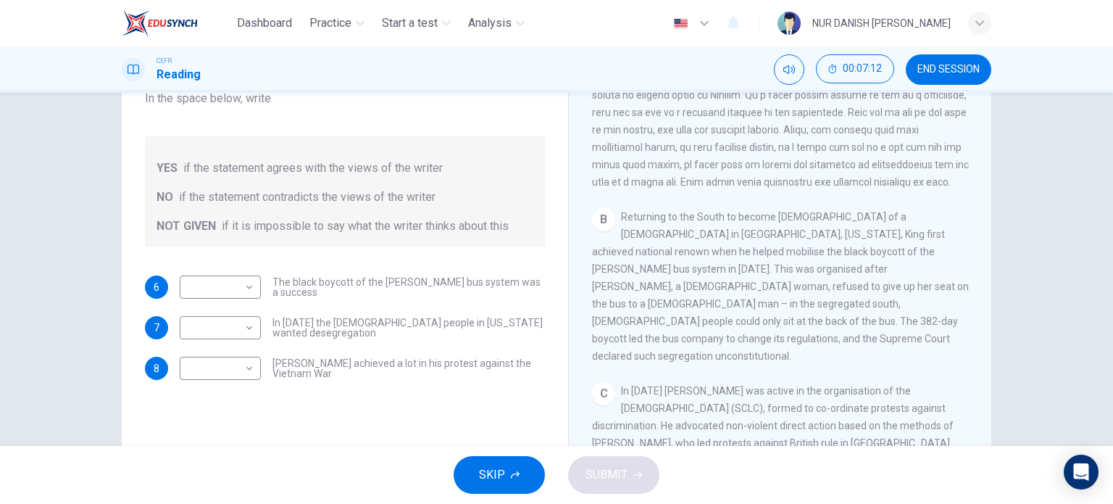
scroll to position [371, 0]
click at [234, 285] on body "Dashboard Practice Start a test Analysis English en ​ NUR DANISH [PERSON_NAME] …" at bounding box center [556, 252] width 1113 height 504
click at [224, 358] on li "NOT GIVEN" at bounding box center [216, 356] width 81 height 23
type input "NOT GIVEN"
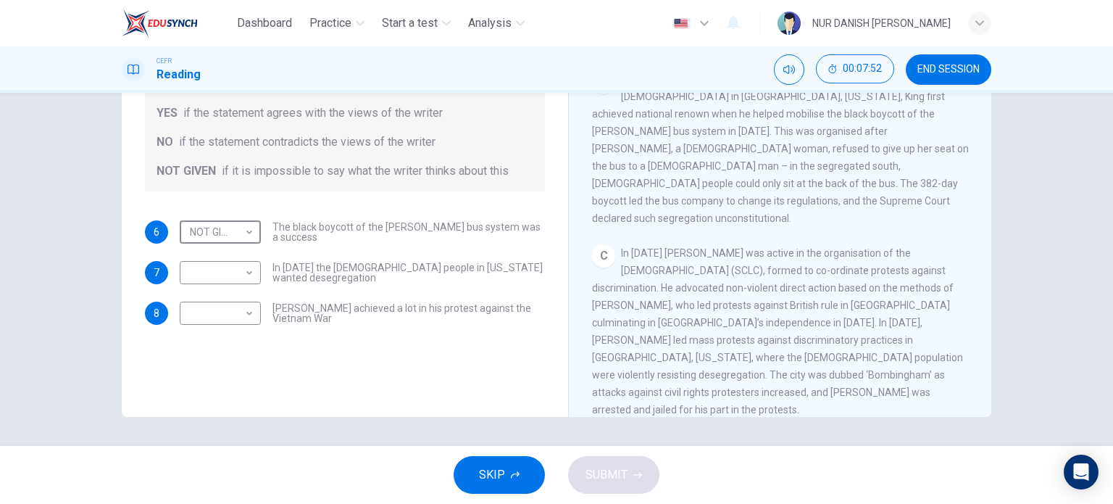
scroll to position [458, 0]
click at [238, 270] on body "Dashboard Practice Start a test Analysis English en ​ NUR DANISH [PERSON_NAME] …" at bounding box center [556, 252] width 1113 height 504
click at [233, 320] on li "NO" at bounding box center [216, 318] width 81 height 23
type input "NO"
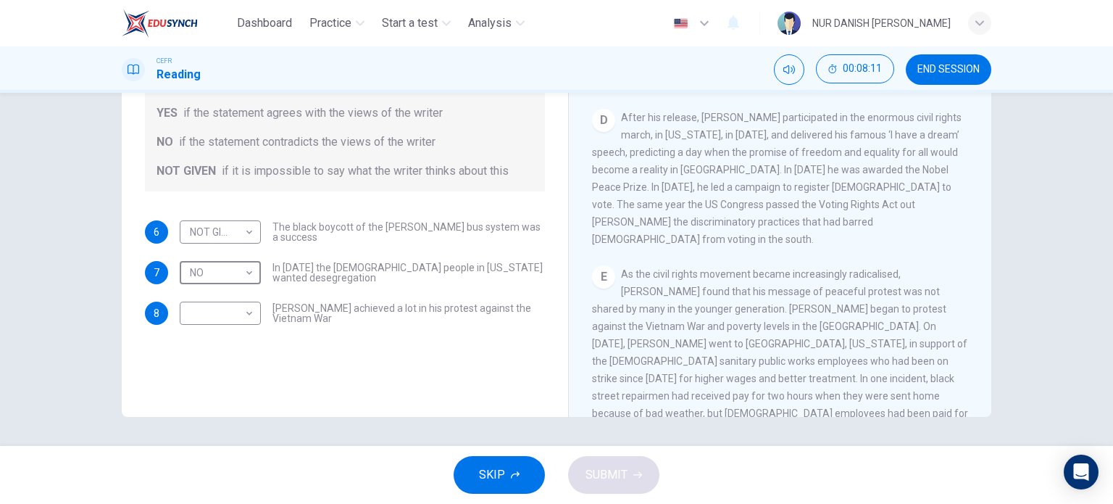
scroll to position [800, 0]
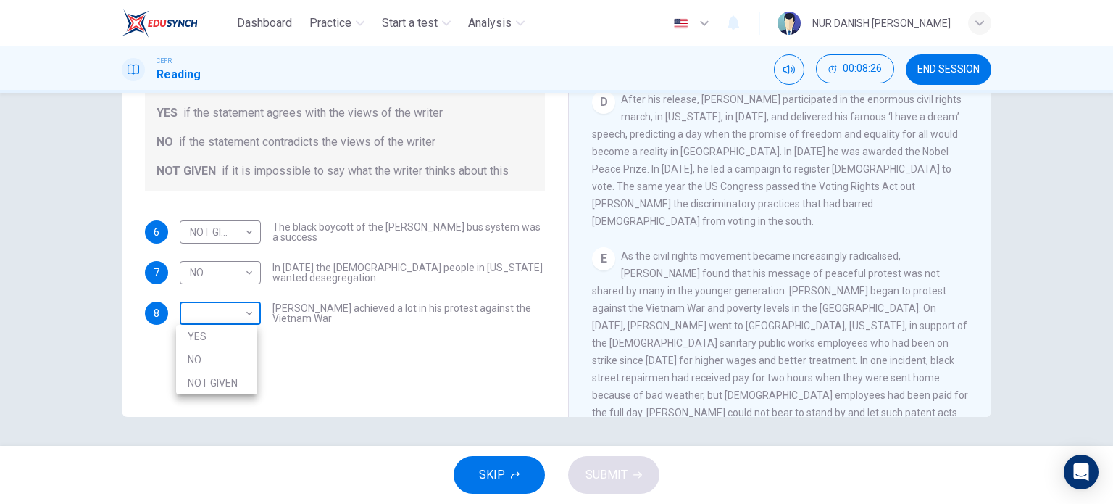
click at [191, 312] on body "Dashboard Practice Start a test Analysis English en ​ NUR DANISH [PERSON_NAME] …" at bounding box center [556, 252] width 1113 height 504
click at [200, 334] on li "YES" at bounding box center [216, 336] width 81 height 23
type input "YES"
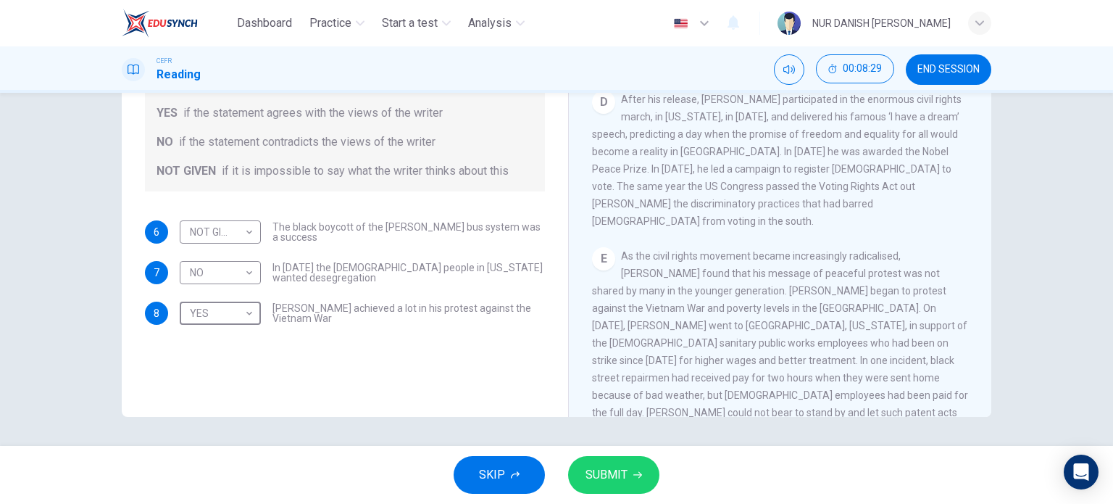
click at [592, 472] on span "SUBMIT" at bounding box center [606, 474] width 42 height 20
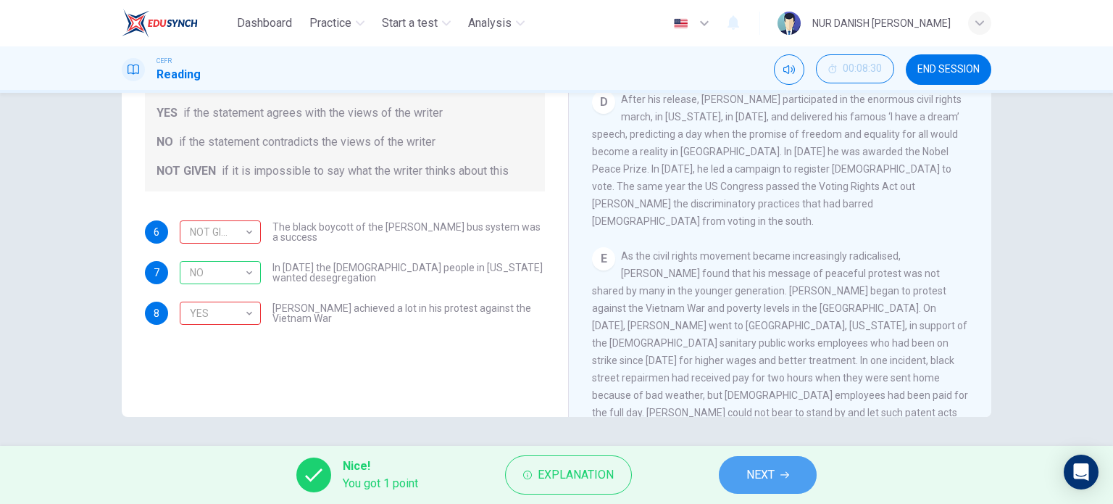
click at [758, 466] on span "NEXT" at bounding box center [760, 474] width 28 height 20
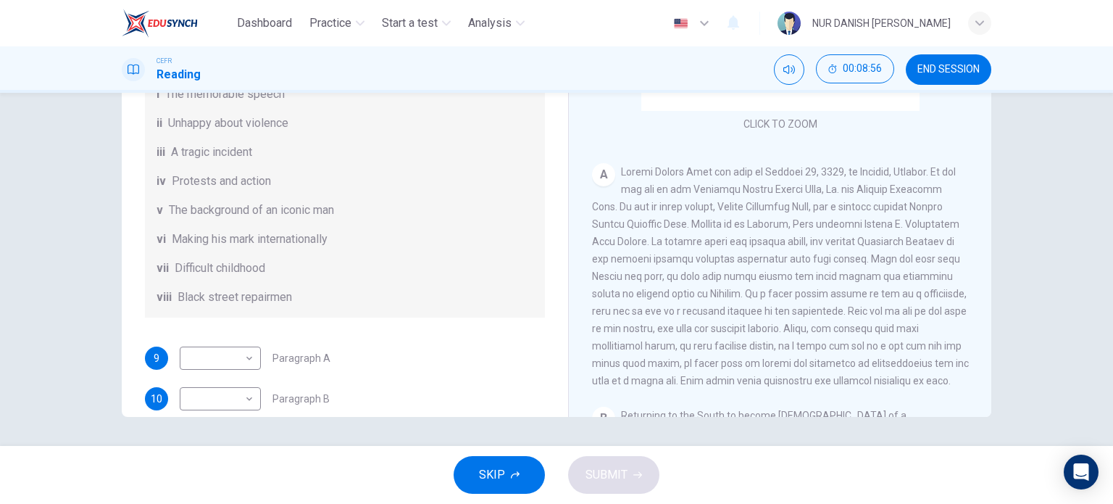
scroll to position [95, 0]
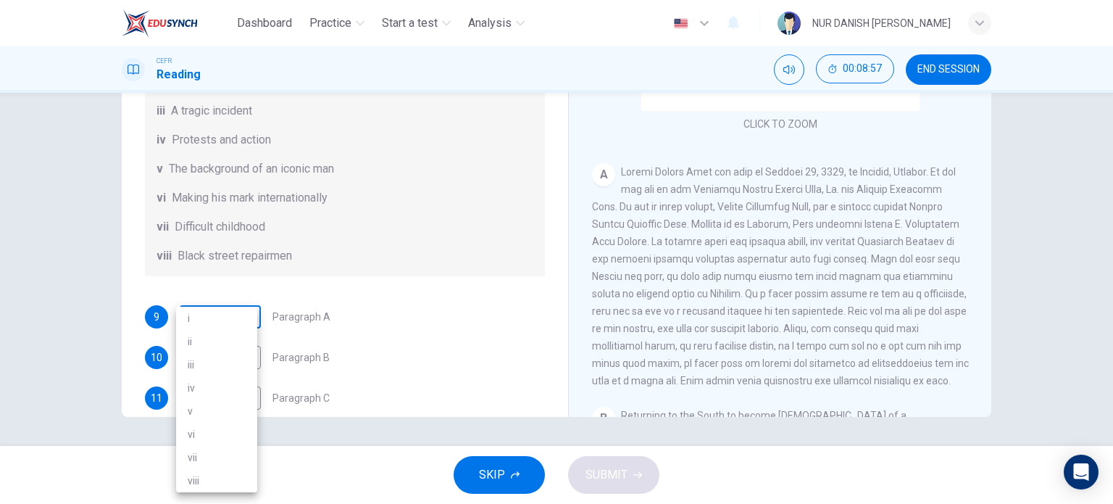
click at [217, 344] on body "Dashboard Practice Start a test Analysis English en ​ NUR DANISH [PERSON_NAME] …" at bounding box center [556, 252] width 1113 height 504
click at [217, 406] on li "v" at bounding box center [216, 410] width 81 height 23
type input "v"
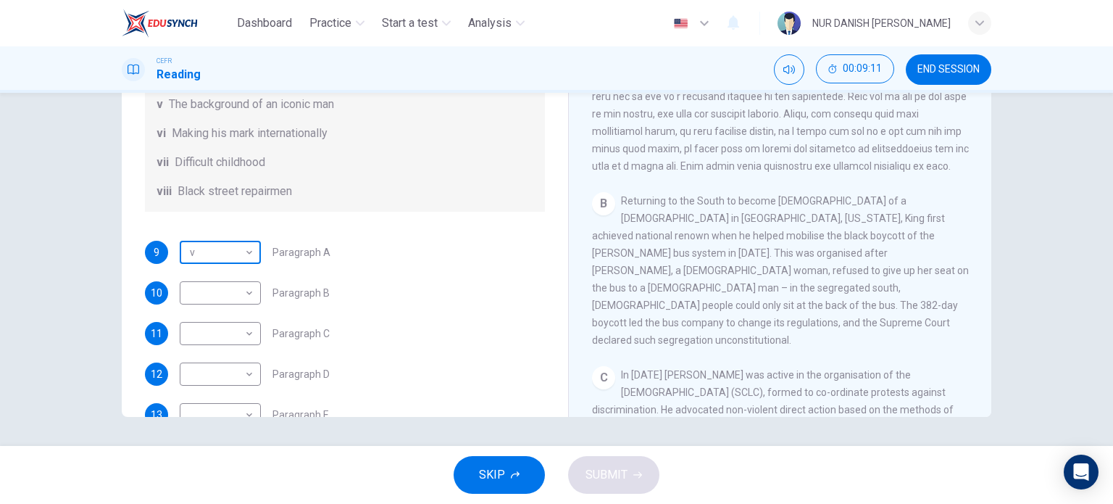
scroll to position [165, 0]
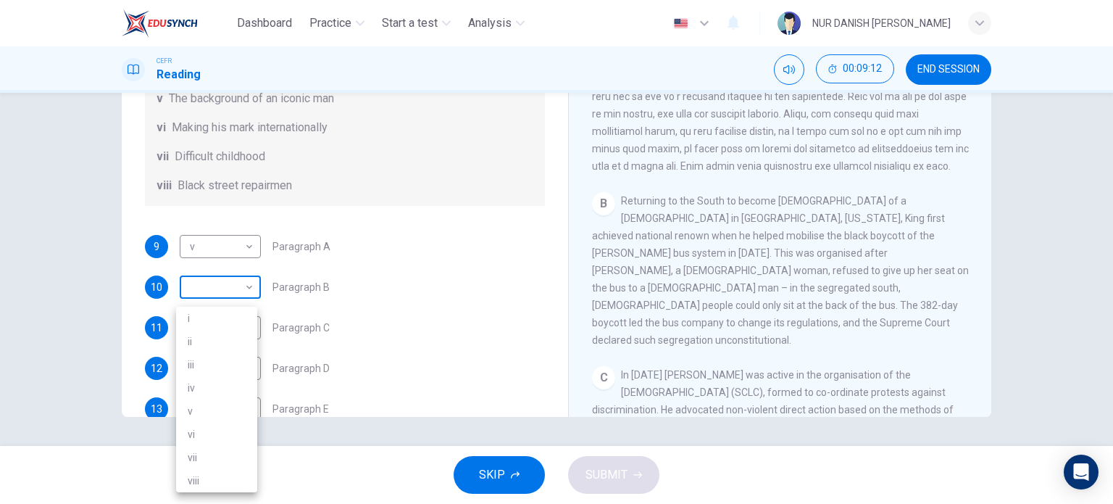
click at [207, 316] on body "Dashboard Practice Start a test Analysis English en ​ NUR DANISH [PERSON_NAME] …" at bounding box center [556, 252] width 1113 height 504
click at [217, 483] on li "viii" at bounding box center [216, 480] width 81 height 23
type input "viii"
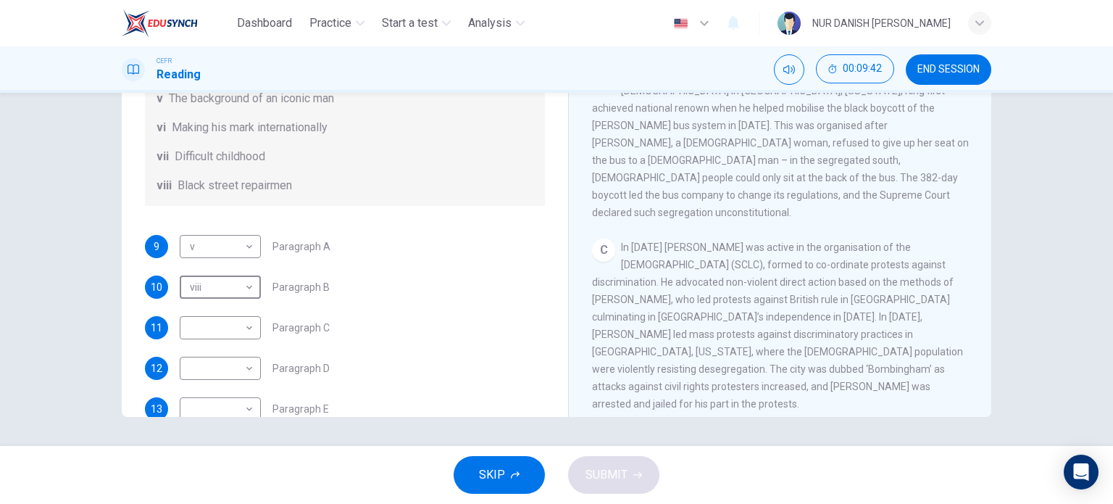
scroll to position [180, 0]
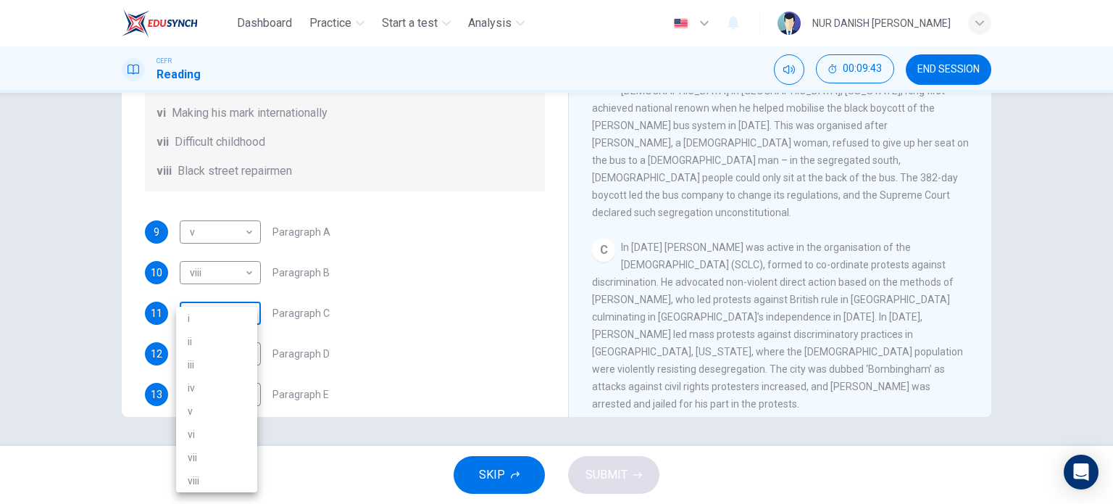
click at [229, 322] on body "Dashboard Practice Start a test Analysis English en ​ NUR DANISH [PERSON_NAME] …" at bounding box center [556, 252] width 1113 height 504
click at [226, 396] on li "iv" at bounding box center [216, 387] width 81 height 23
type input "iv"
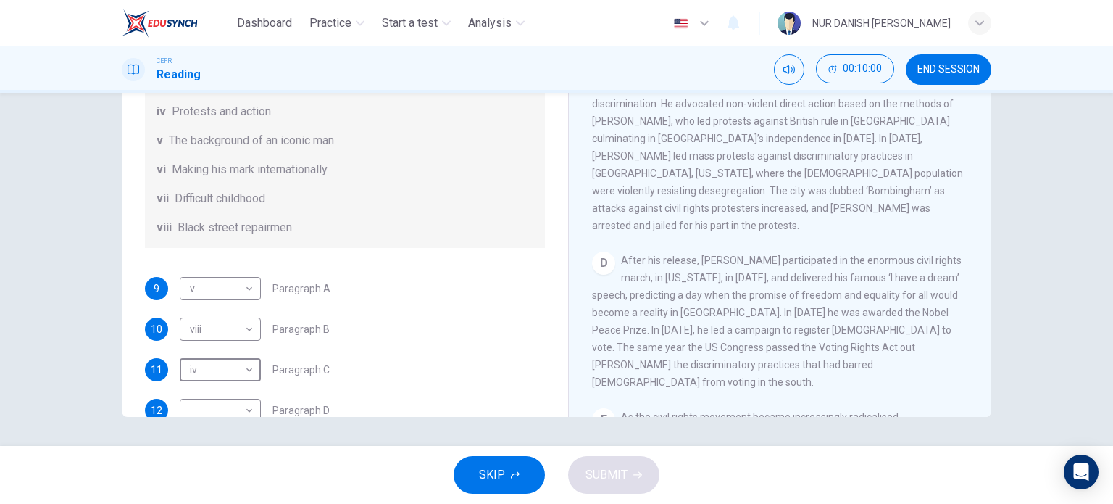
scroll to position [255, 0]
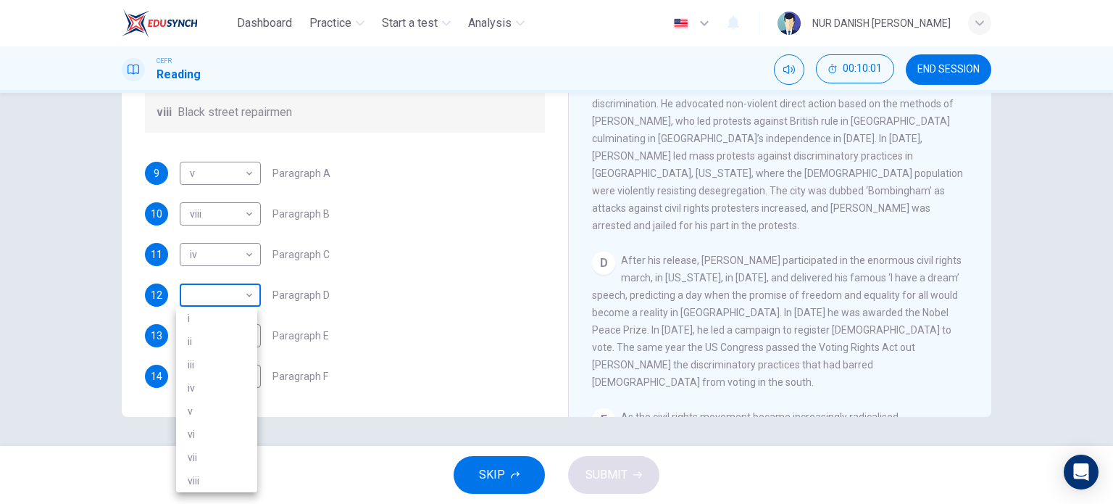
click at [205, 303] on body "Dashboard Practice Start a test Analysis English en ​ NUR DANISH [PERSON_NAME] …" at bounding box center [556, 252] width 1113 height 504
click at [212, 329] on li "i" at bounding box center [216, 318] width 81 height 23
type input "i"
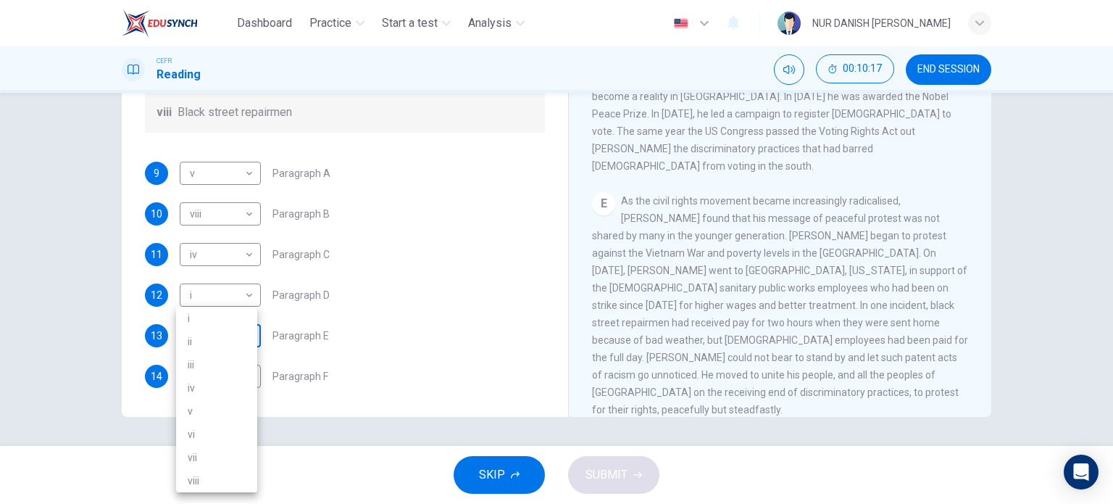
click at [230, 339] on body "Dashboard Practice Start a test Analysis English en ​ NUR DANISH [PERSON_NAME] …" at bounding box center [556, 252] width 1113 height 504
click at [217, 486] on li "viii" at bounding box center [216, 480] width 81 height 23
type input "viii"
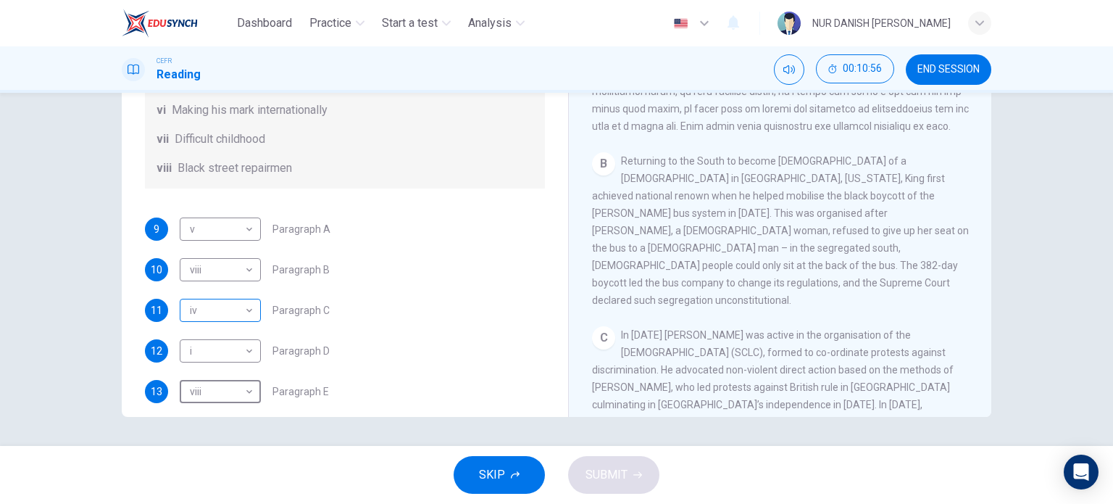
scroll to position [183, 0]
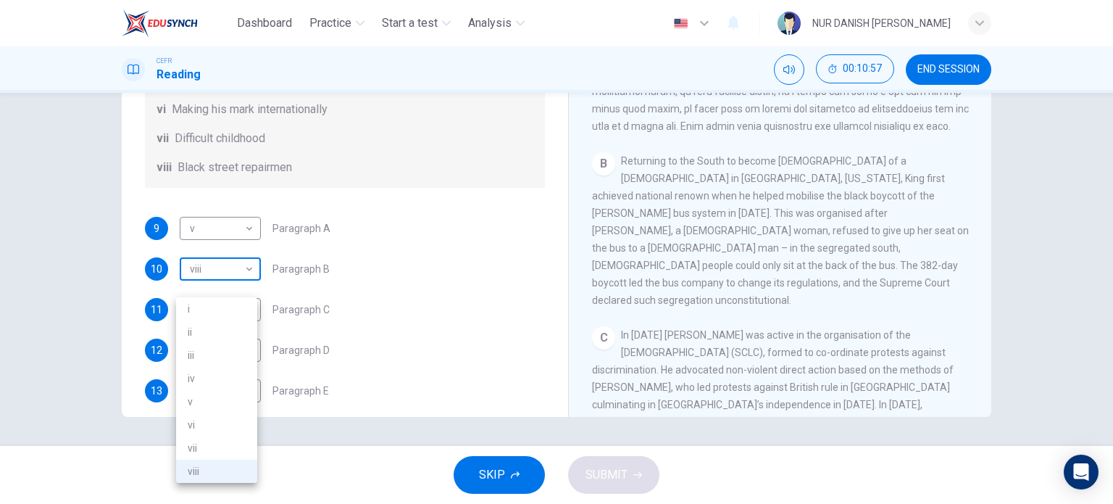
click at [221, 288] on body "Dashboard Practice Start a test Analysis English en ​ NUR DANISH [PERSON_NAME] …" at bounding box center [556, 252] width 1113 height 504
click at [212, 428] on li "vi" at bounding box center [216, 424] width 81 height 23
type input "vi"
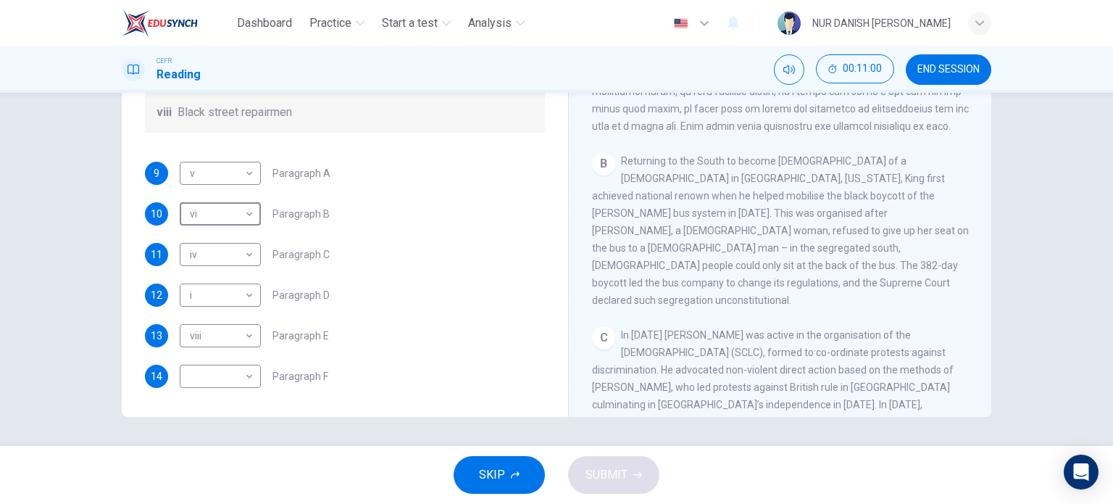
scroll to position [255, 0]
click at [222, 363] on body "Dashboard Practice Start a test Analysis English en ​ NUR DANISH [PERSON_NAME] …" at bounding box center [556, 252] width 1113 height 504
click at [542, 323] on div at bounding box center [556, 252] width 1113 height 504
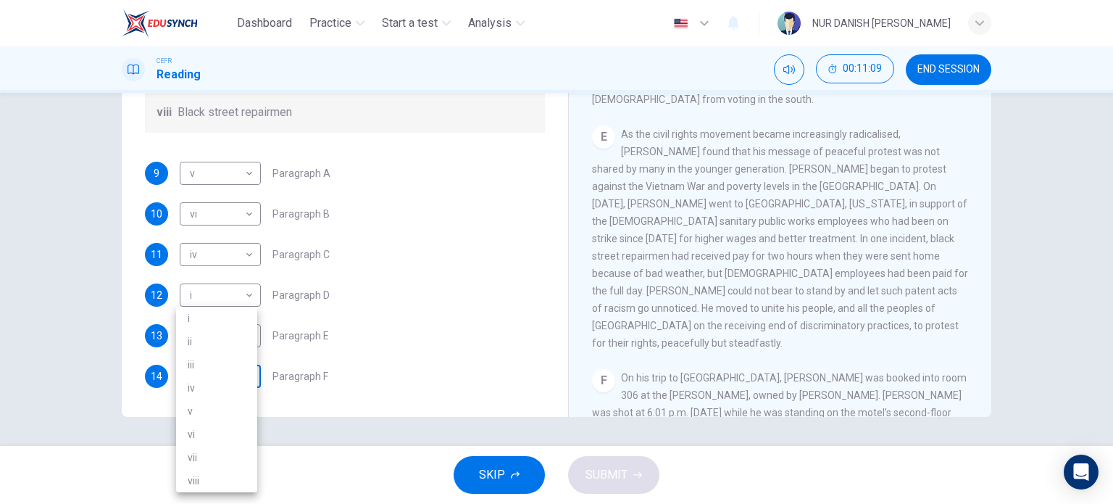
click at [220, 378] on body "Dashboard Practice Start a test Analysis English en ​ NUR DANISH [PERSON_NAME] …" at bounding box center [556, 252] width 1113 height 504
click at [214, 366] on li "iii" at bounding box center [216, 364] width 81 height 23
type input "iii"
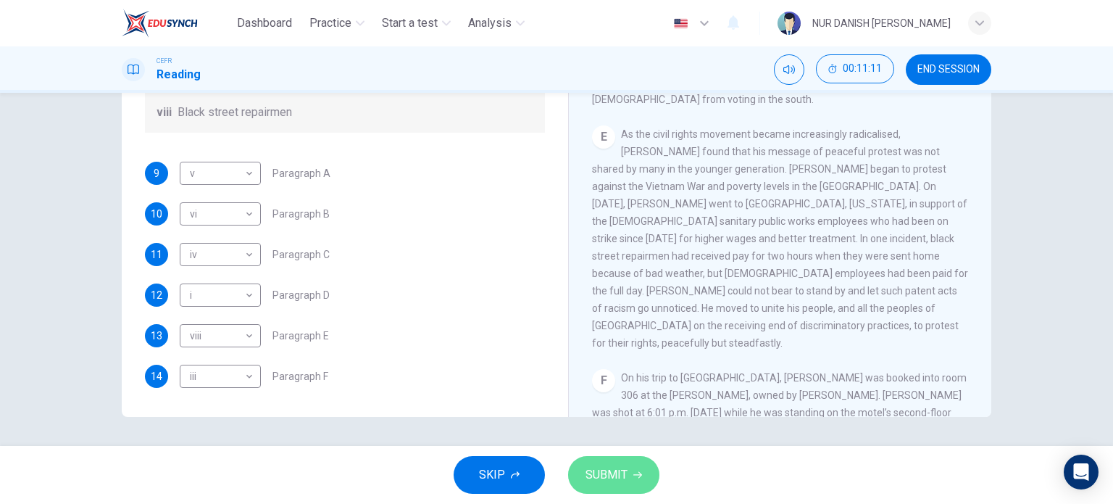
click at [579, 479] on button "SUBMIT" at bounding box center [613, 475] width 91 height 38
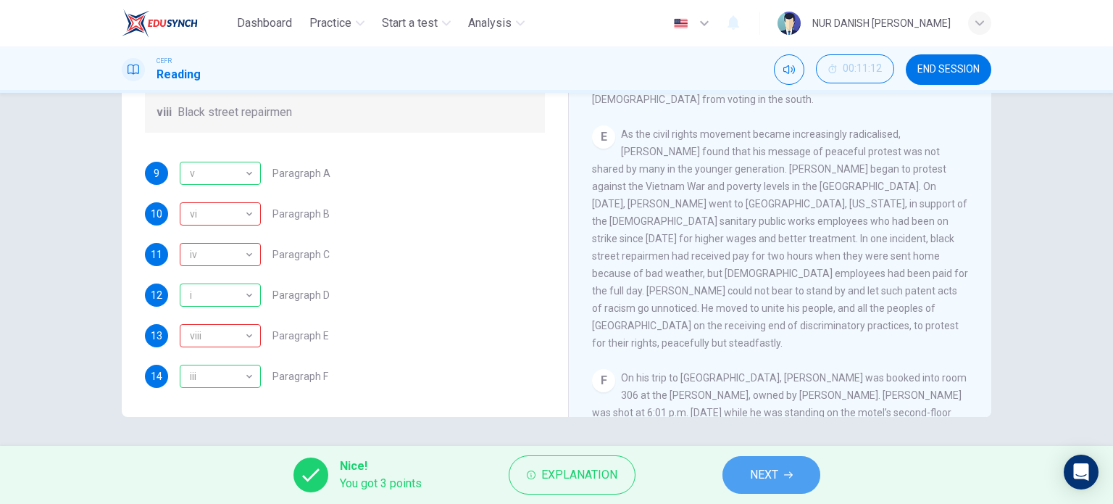
click at [767, 475] on span "NEXT" at bounding box center [764, 474] width 28 height 20
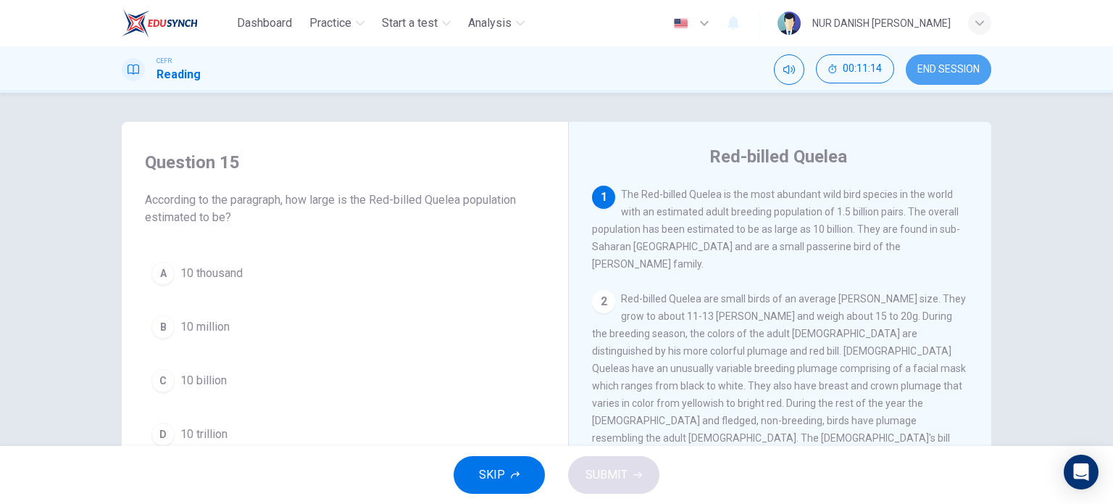
click at [934, 64] on span "END SESSION" at bounding box center [948, 70] width 62 height 12
